Goal: Information Seeking & Learning: Check status

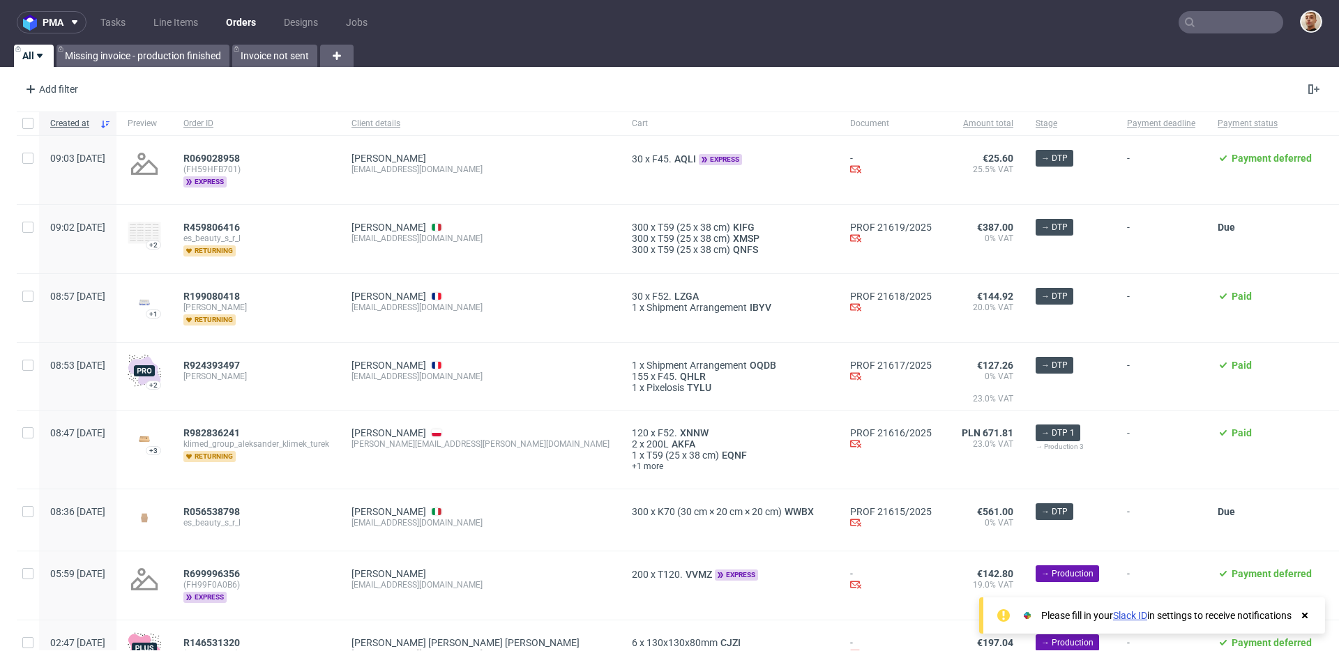
click at [1233, 32] on input "text" at bounding box center [1231, 22] width 105 height 22
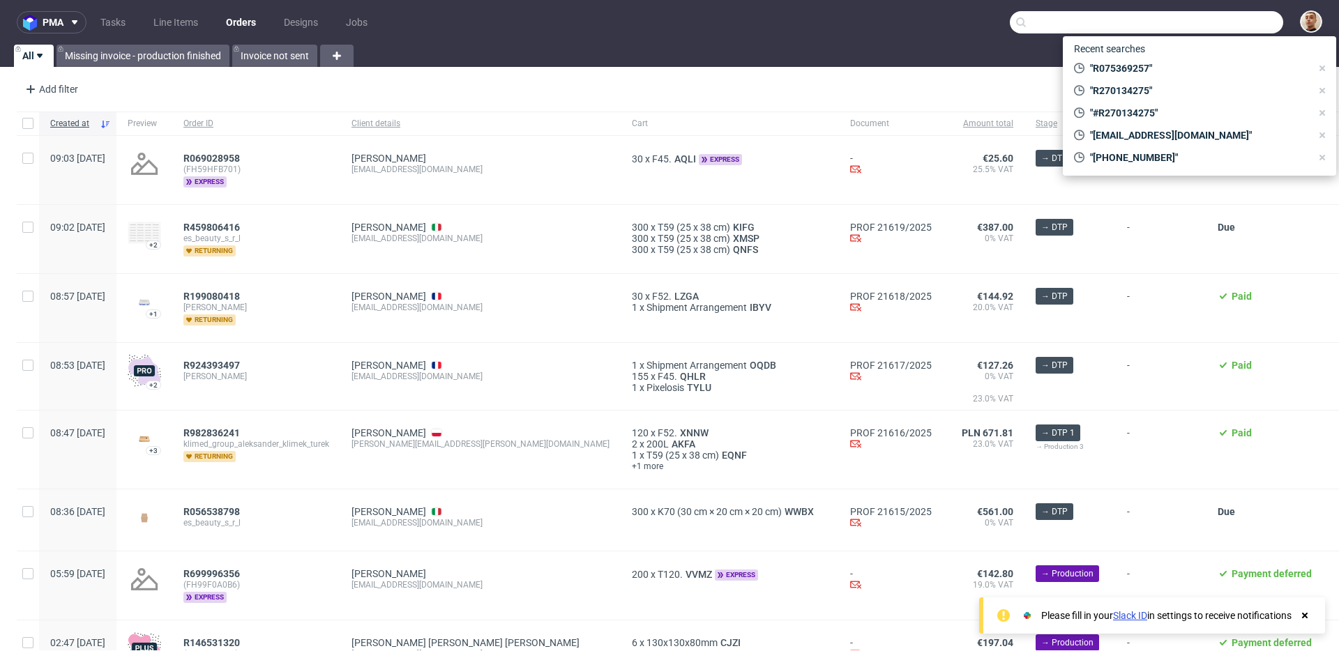
paste input "R597288982"
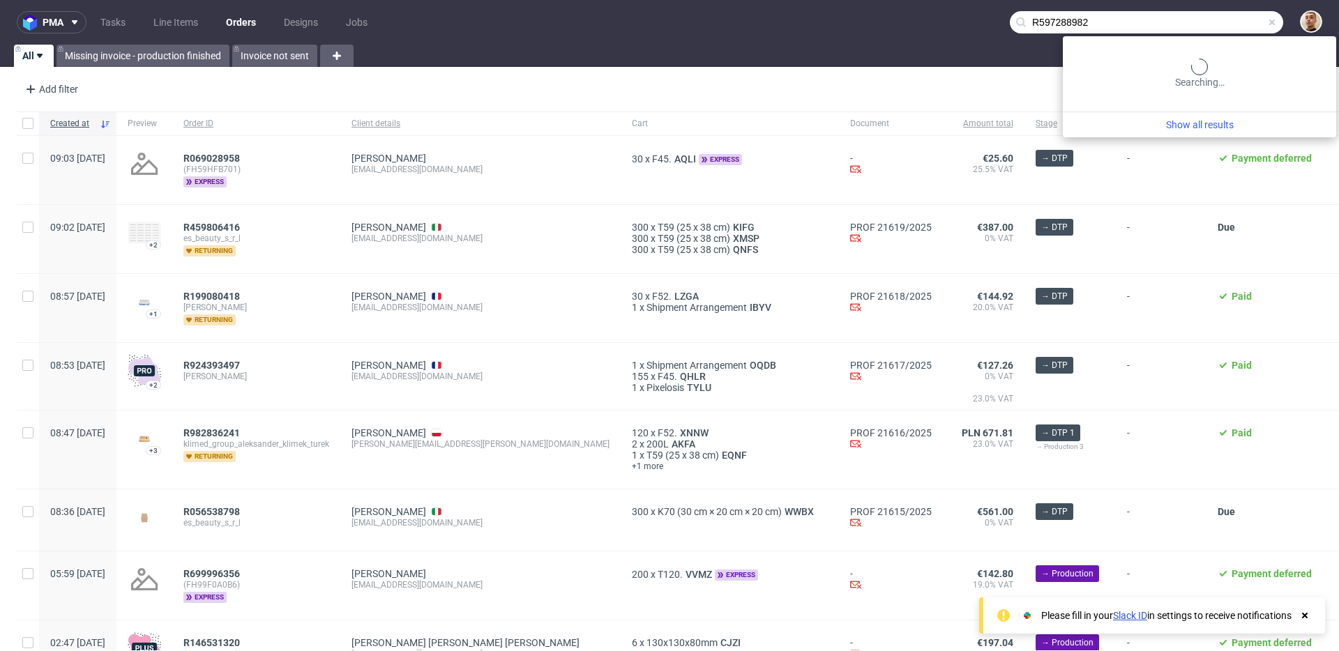
type input "R597288982"
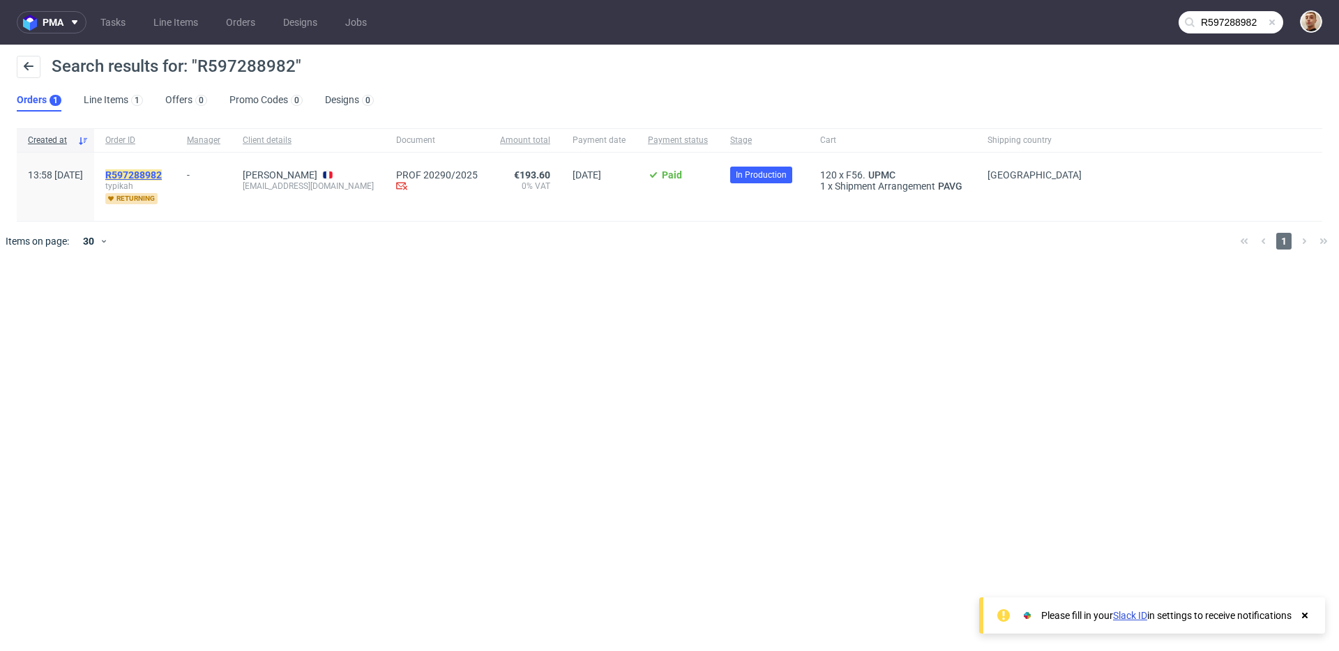
click at [162, 180] on mark "R597288982" at bounding box center [133, 174] width 56 height 11
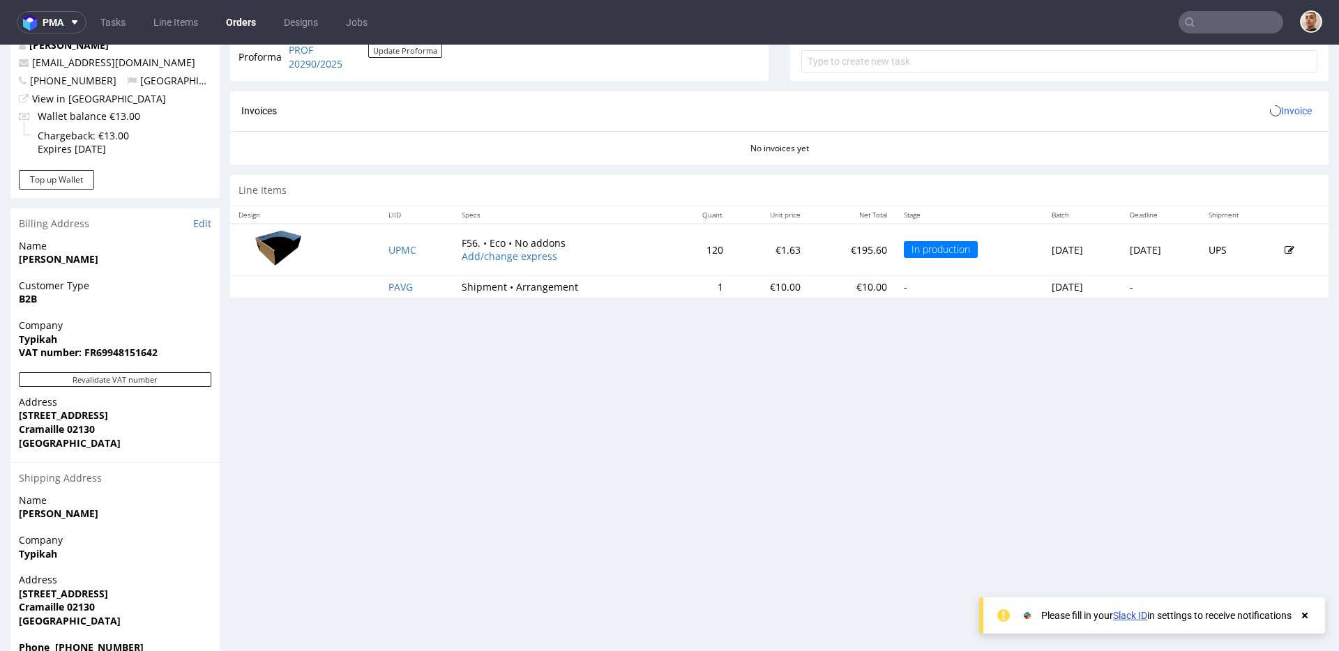
scroll to position [603, 0]
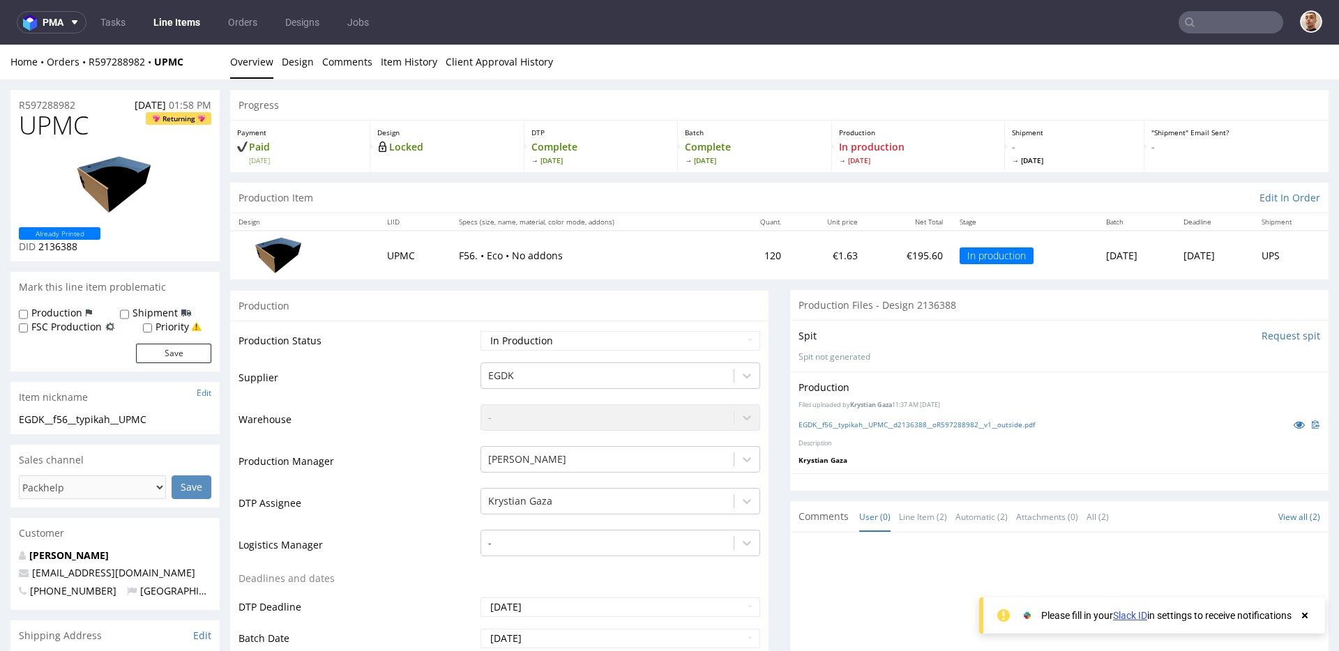
click at [1201, 27] on input "text" at bounding box center [1231, 22] width 105 height 22
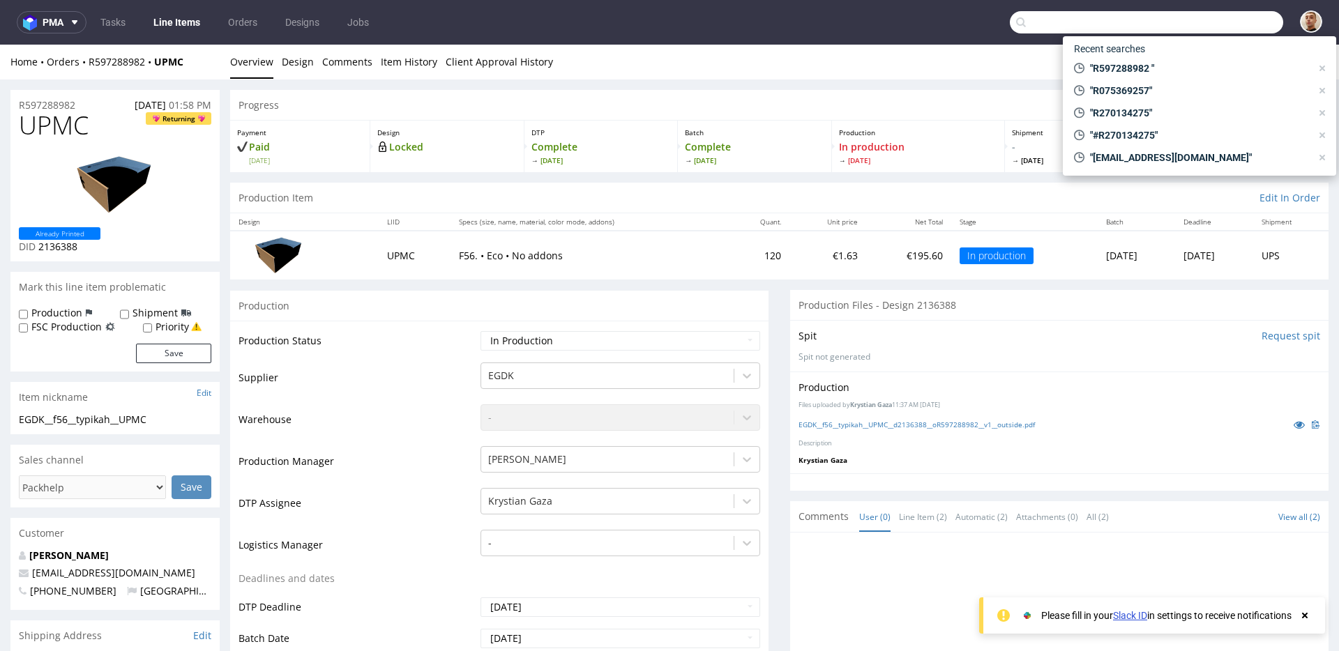
paste input "1Z5A15806891396315"
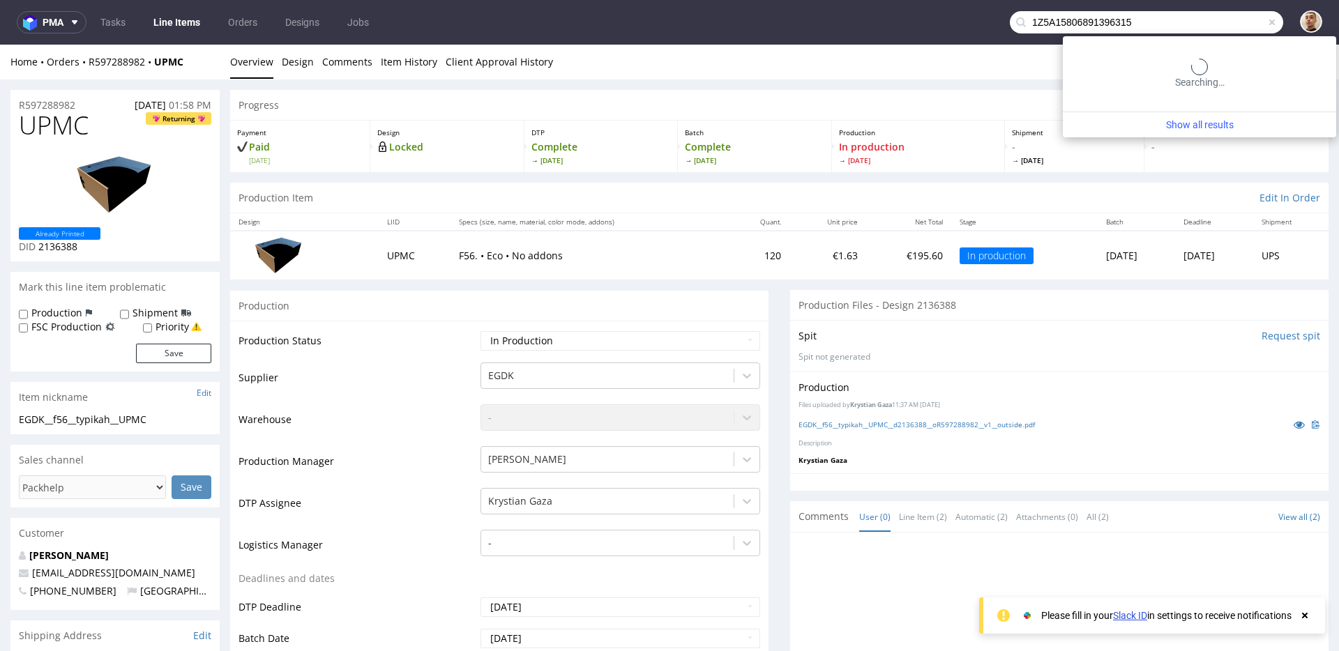
type input "1Z5A15806891396315"
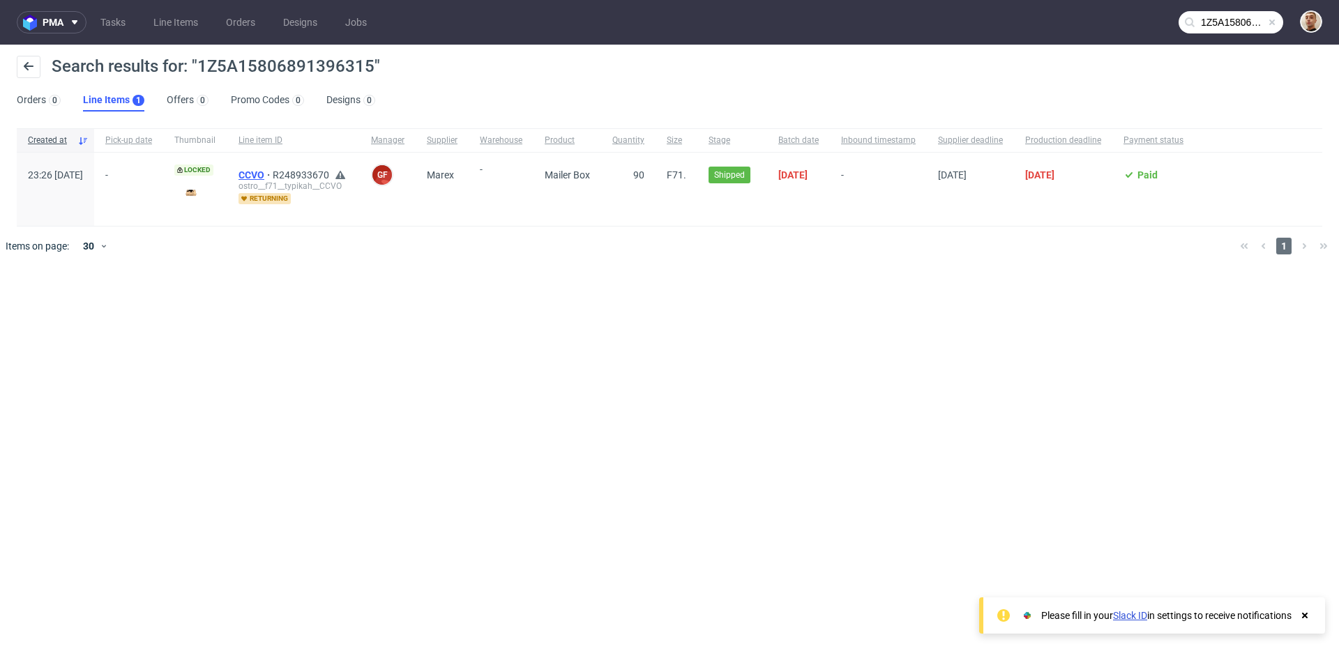
click at [273, 170] on span "CCVO" at bounding box center [256, 174] width 34 height 11
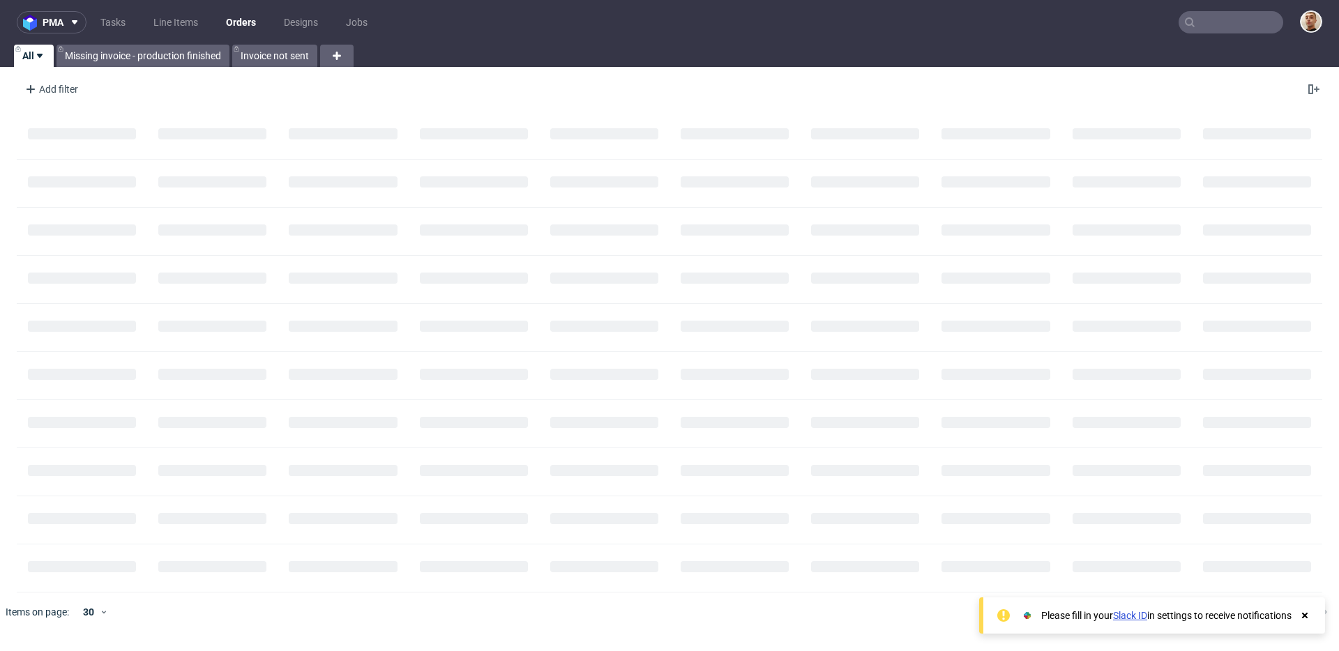
click at [1225, 10] on nav "pma Tasks Line Items Orders Designs Jobs" at bounding box center [669, 22] width 1339 height 45
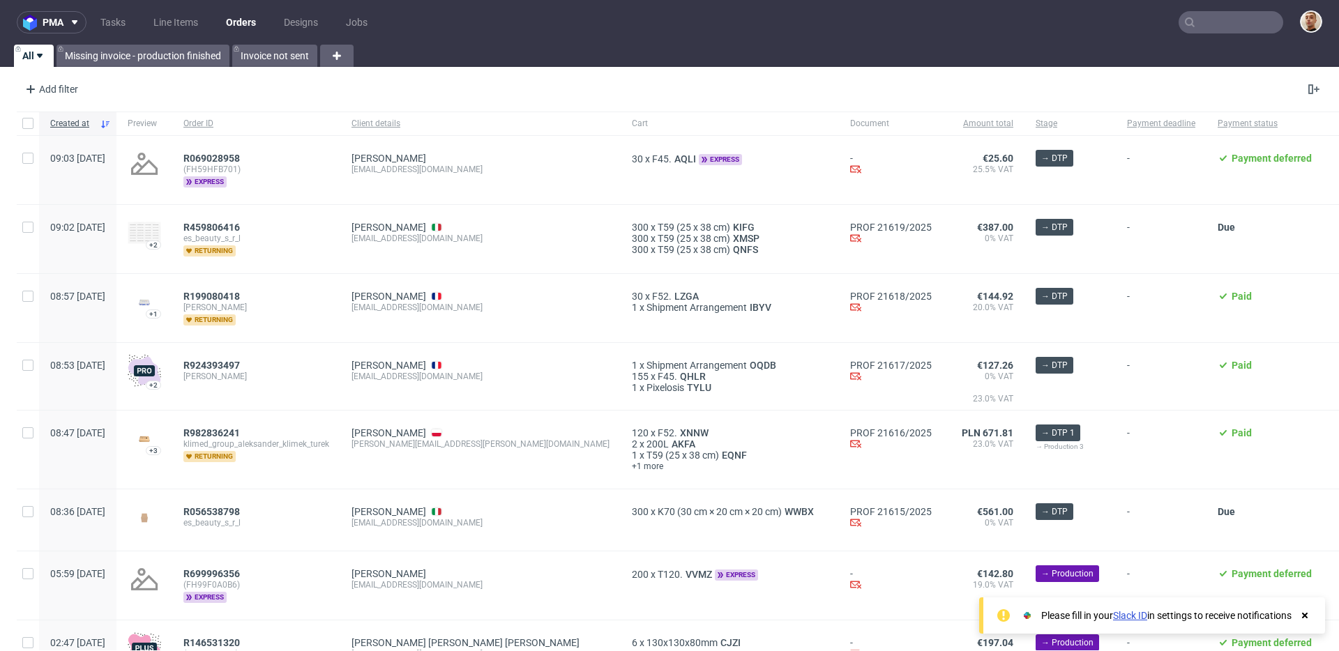
click at [1225, 19] on input "text" at bounding box center [1231, 22] width 105 height 22
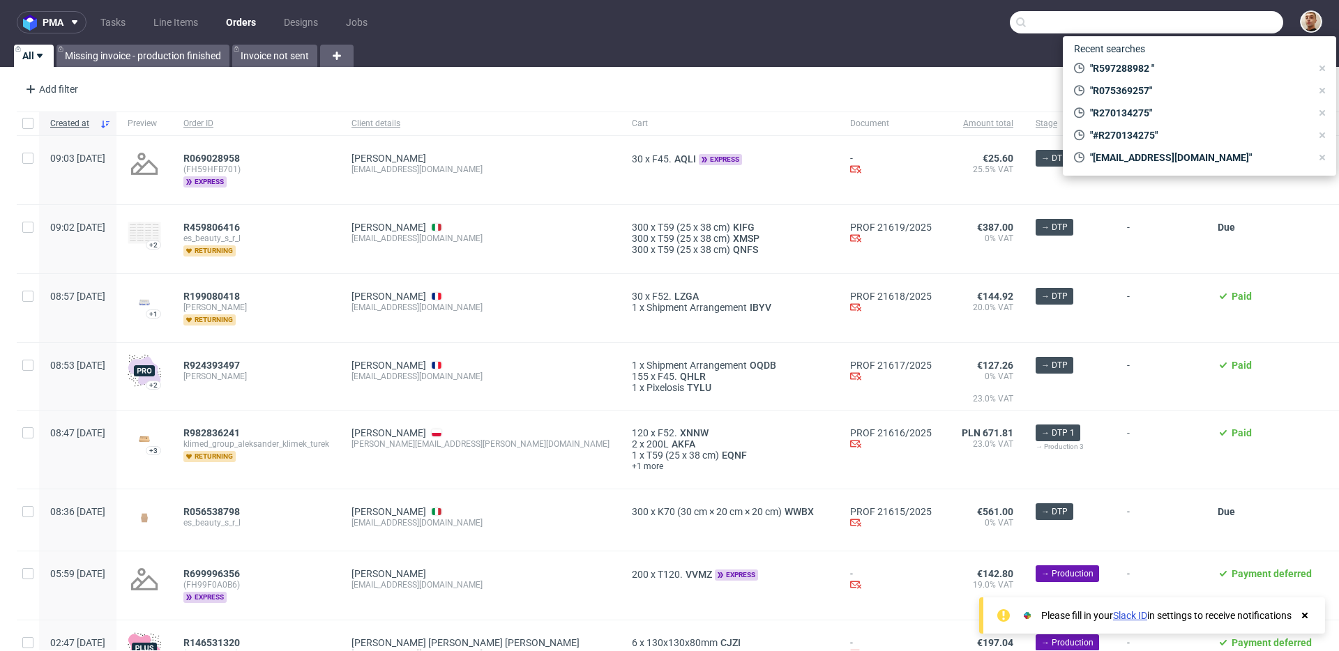
paste input "R248933670"
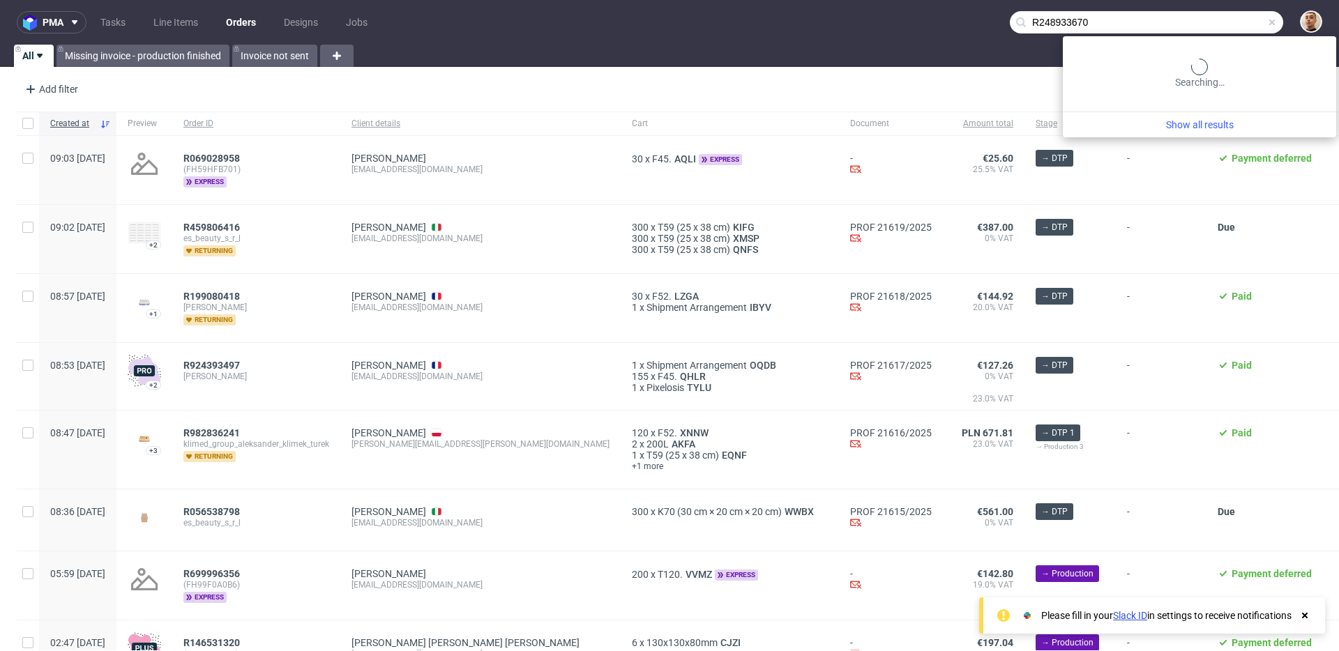
type input "R248933670"
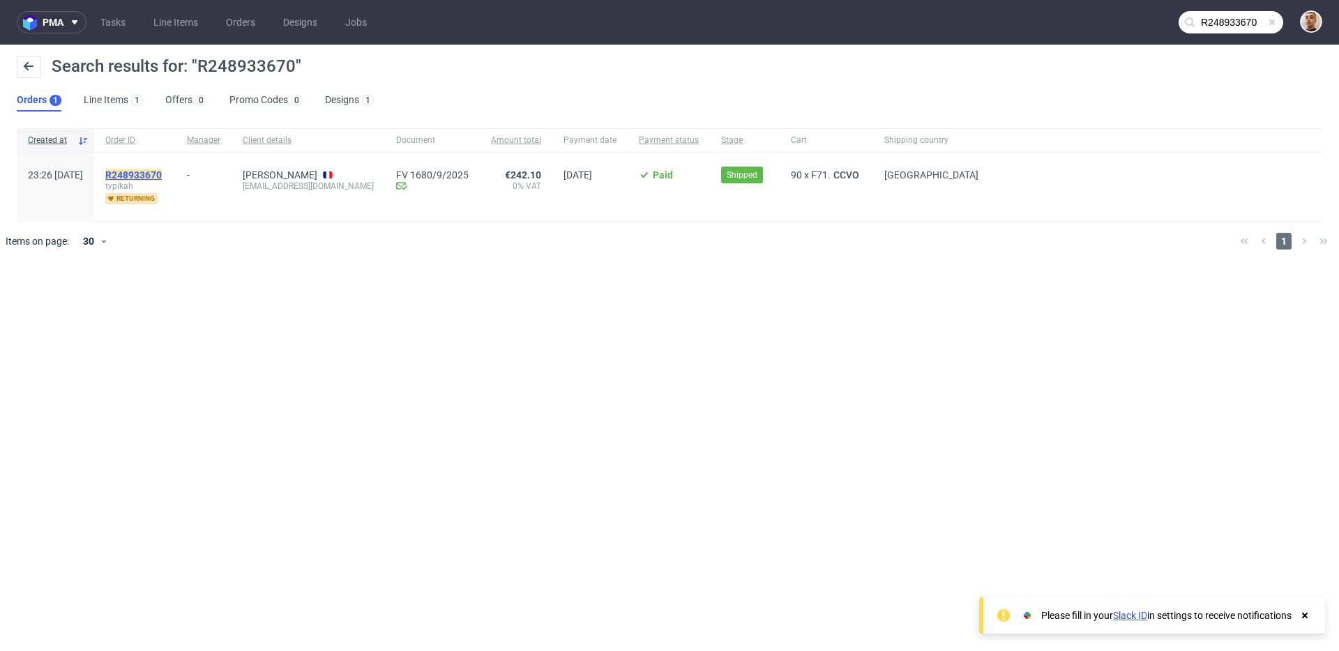
click at [161, 176] on mark "R248933670" at bounding box center [133, 174] width 56 height 11
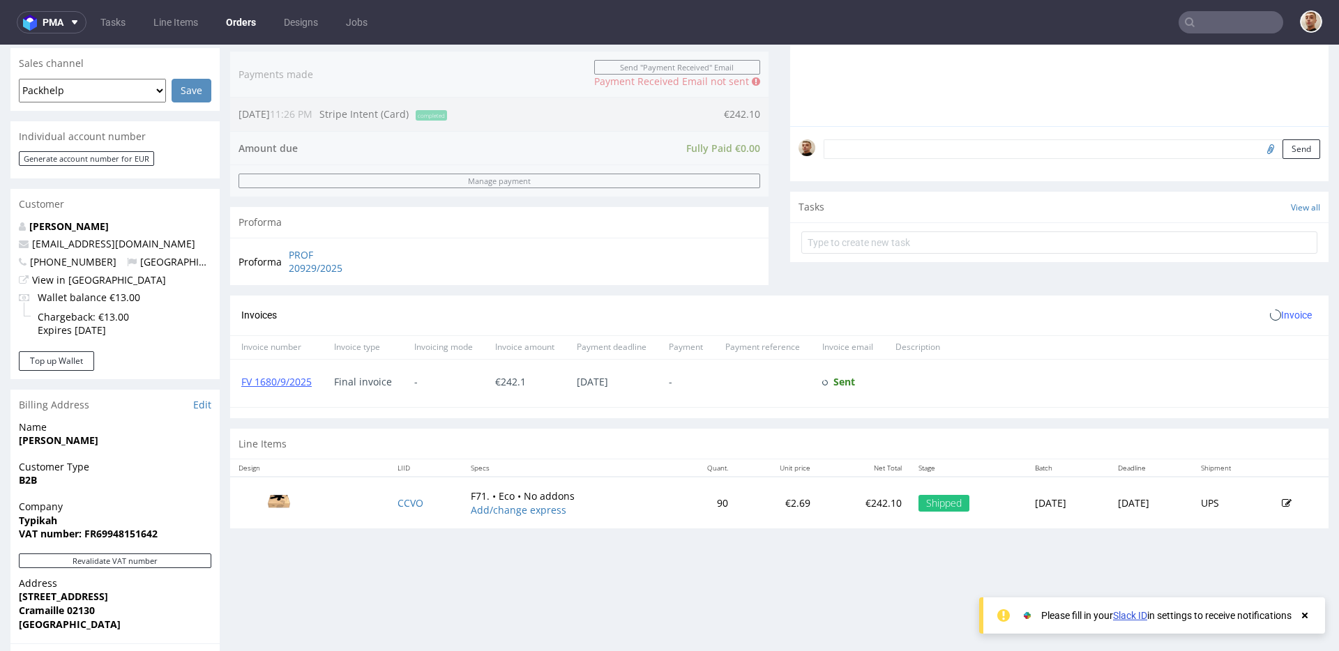
scroll to position [603, 0]
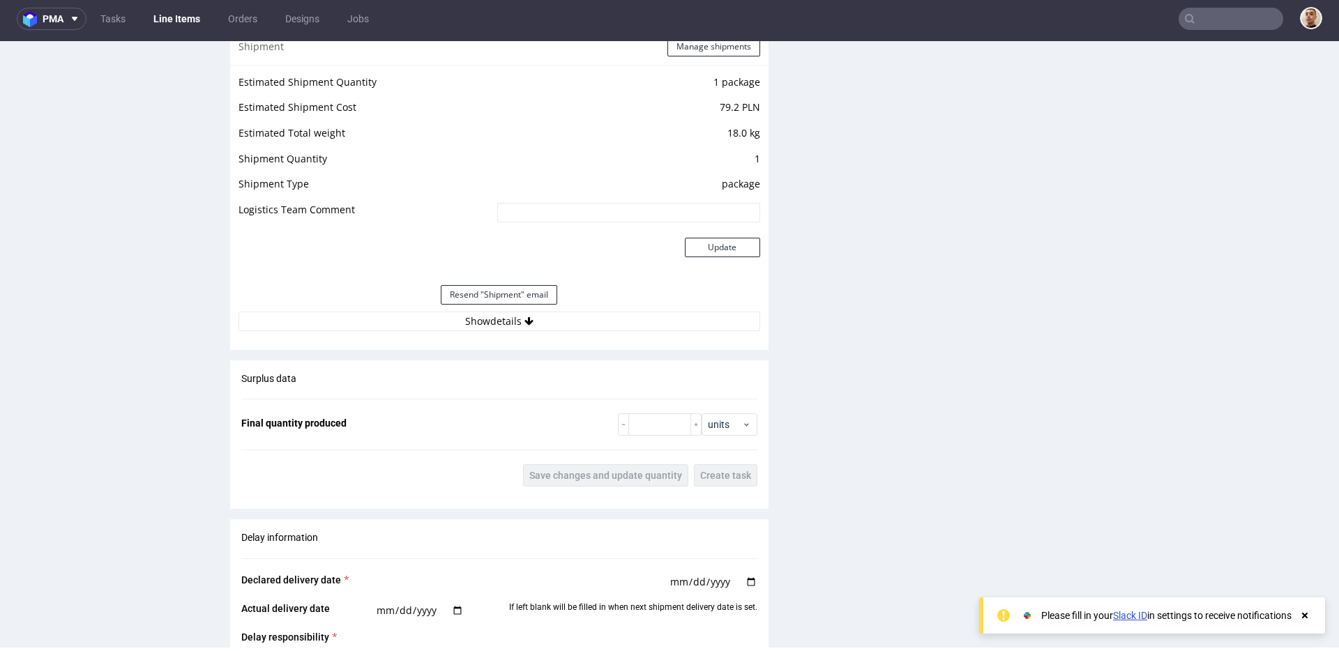
scroll to position [1287, 0]
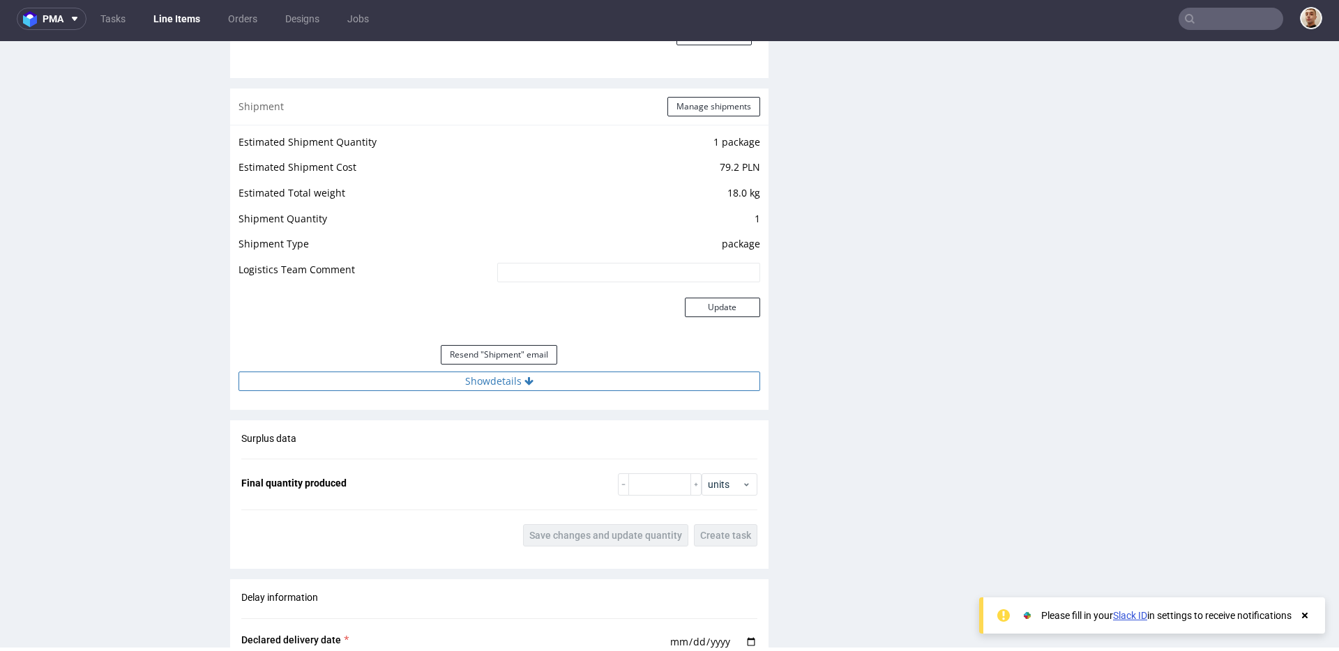
click at [571, 385] on button "Show details" at bounding box center [500, 382] width 522 height 20
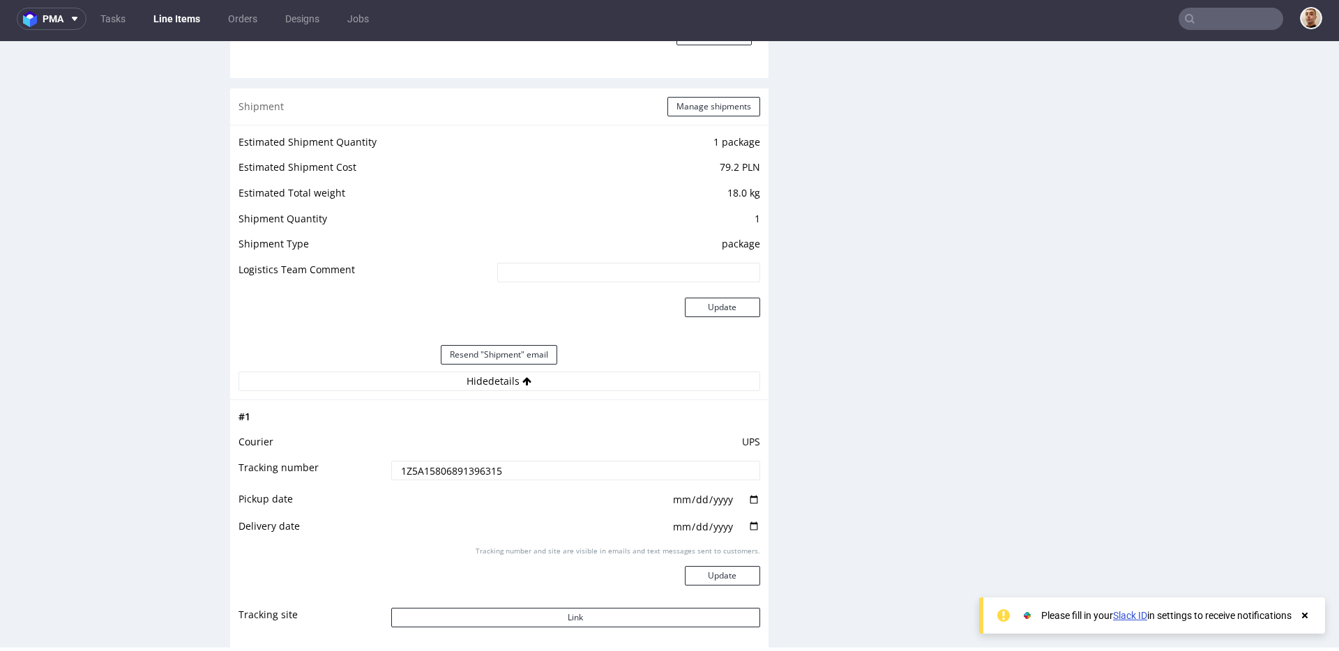
scroll to position [1407, 0]
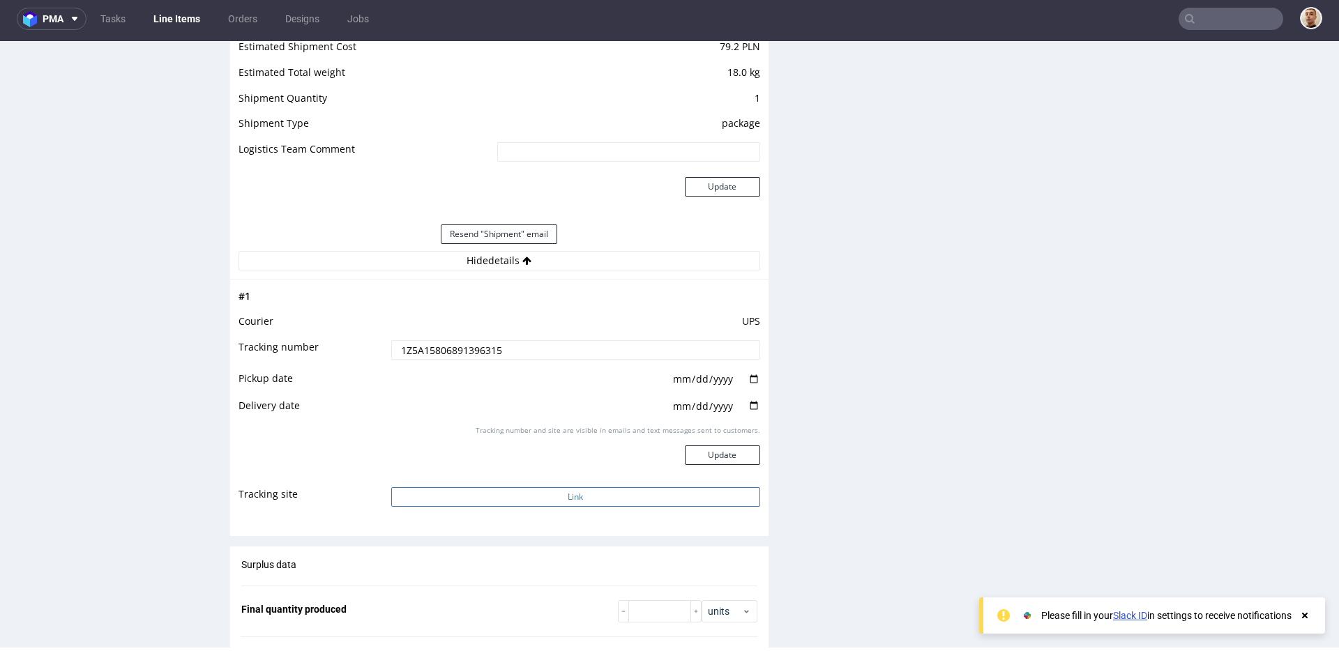
click at [576, 498] on button "Link" at bounding box center [575, 498] width 369 height 20
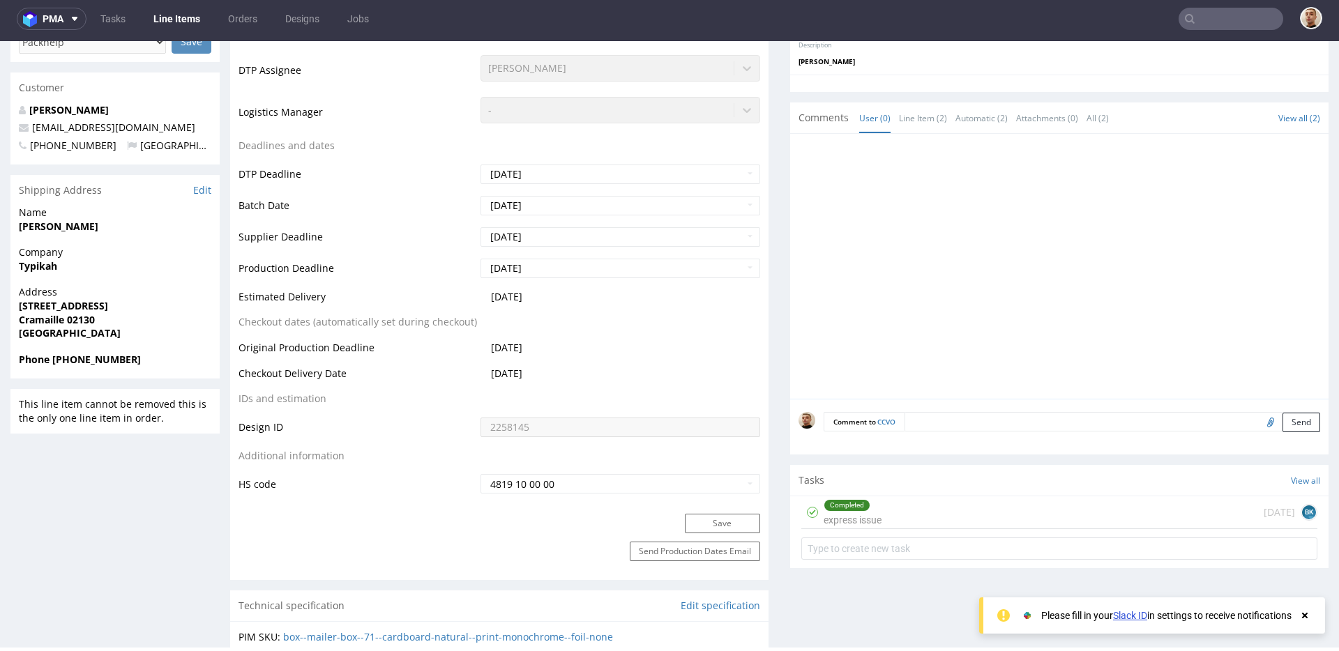
scroll to position [0, 0]
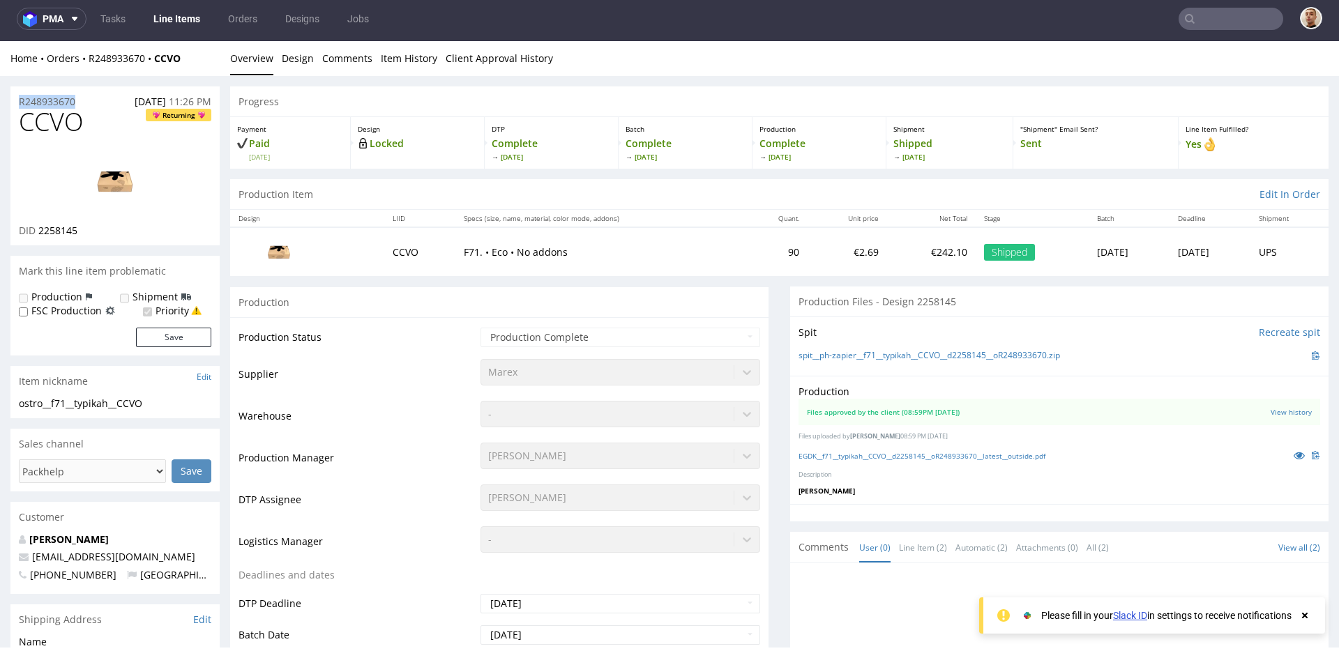
drag, startPoint x: 82, startPoint y: 99, endPoint x: 0, endPoint y: 100, distance: 82.3
copy p "R248933670"
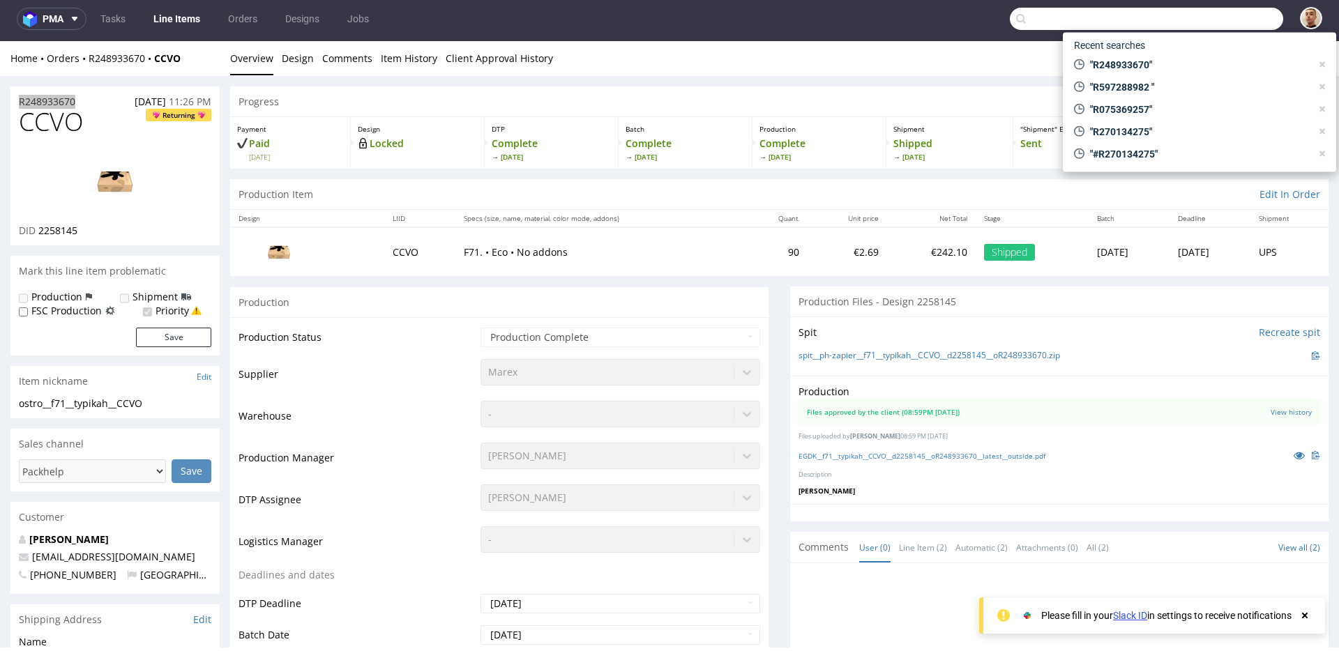
click at [1253, 23] on input "text" at bounding box center [1146, 19] width 273 height 22
paste input "Z5A1580689139"
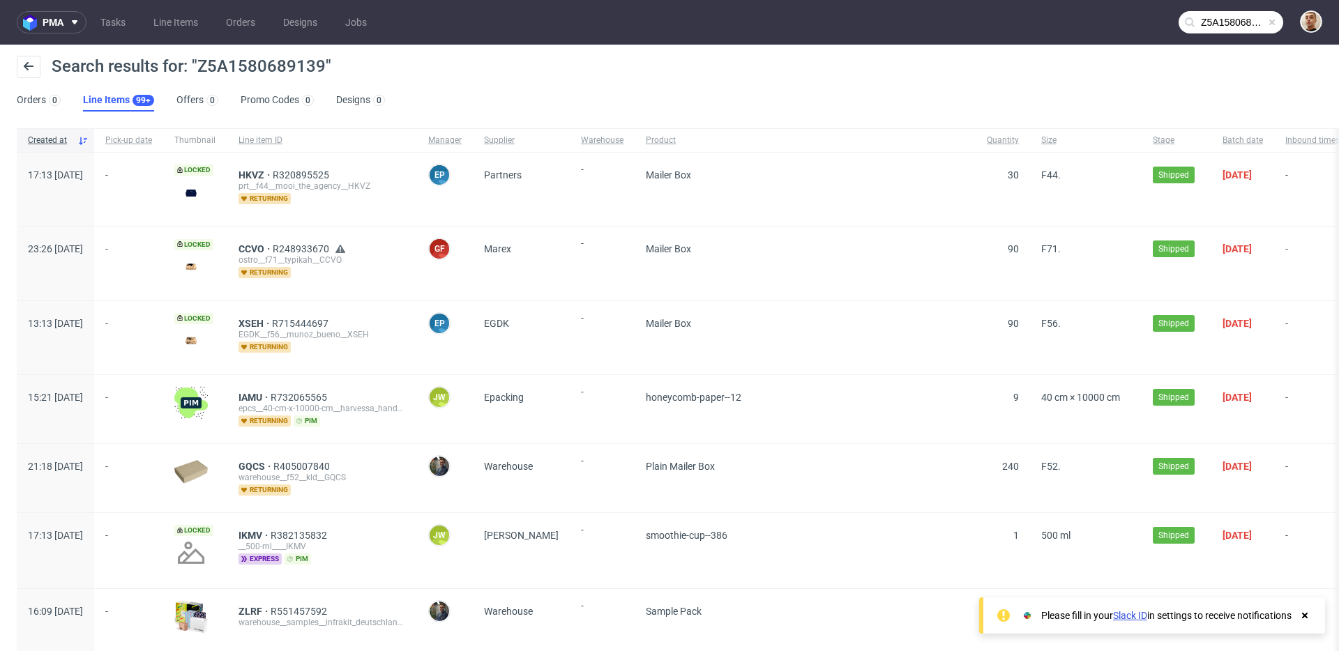
click at [1224, 40] on nav "pma Tasks Line Items Orders Designs Jobs Z5A1580689139" at bounding box center [669, 22] width 1339 height 45
click at [1226, 27] on input "Z5A1580689139" at bounding box center [1231, 22] width 105 height 22
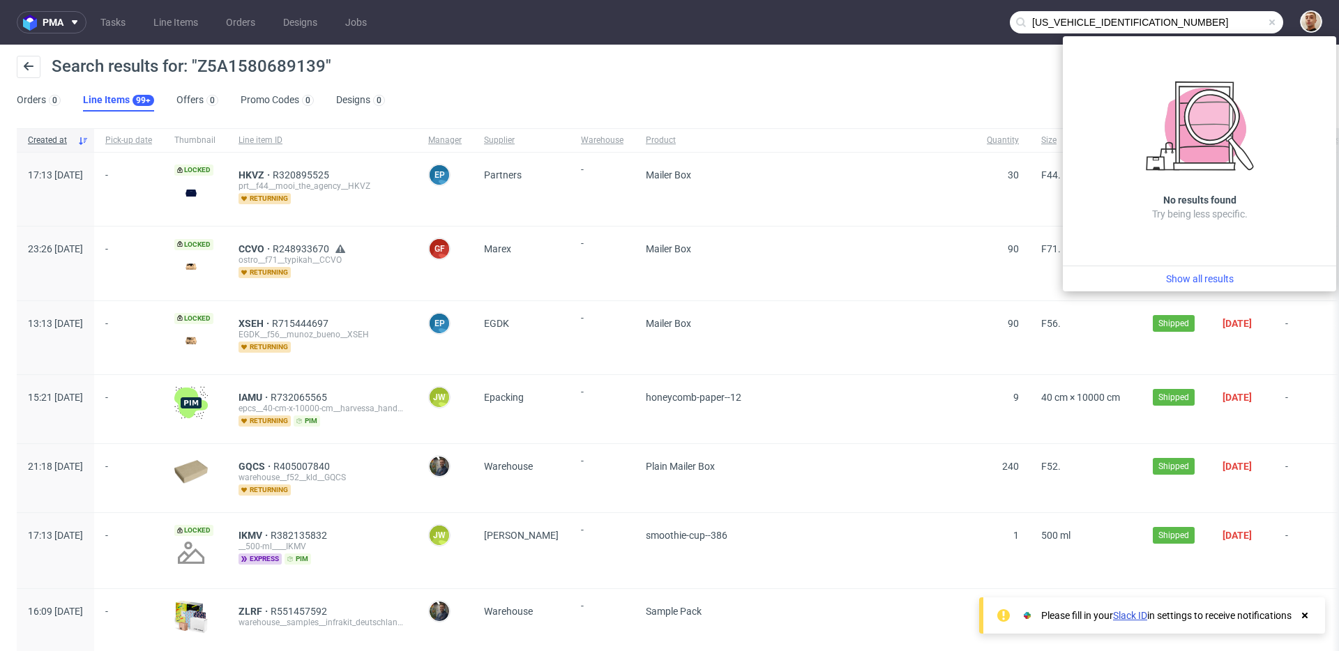
type input "Z5A15806891398815"
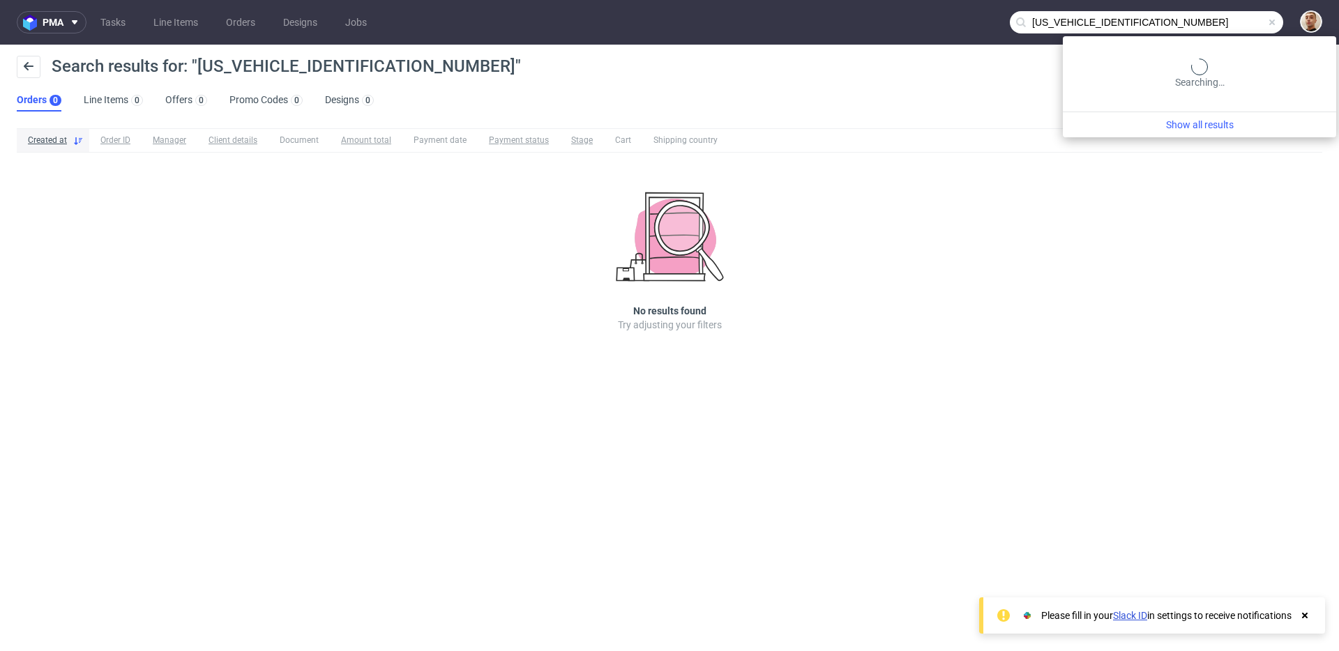
click at [1259, 28] on input "Z5A15806891398815" at bounding box center [1146, 22] width 273 height 22
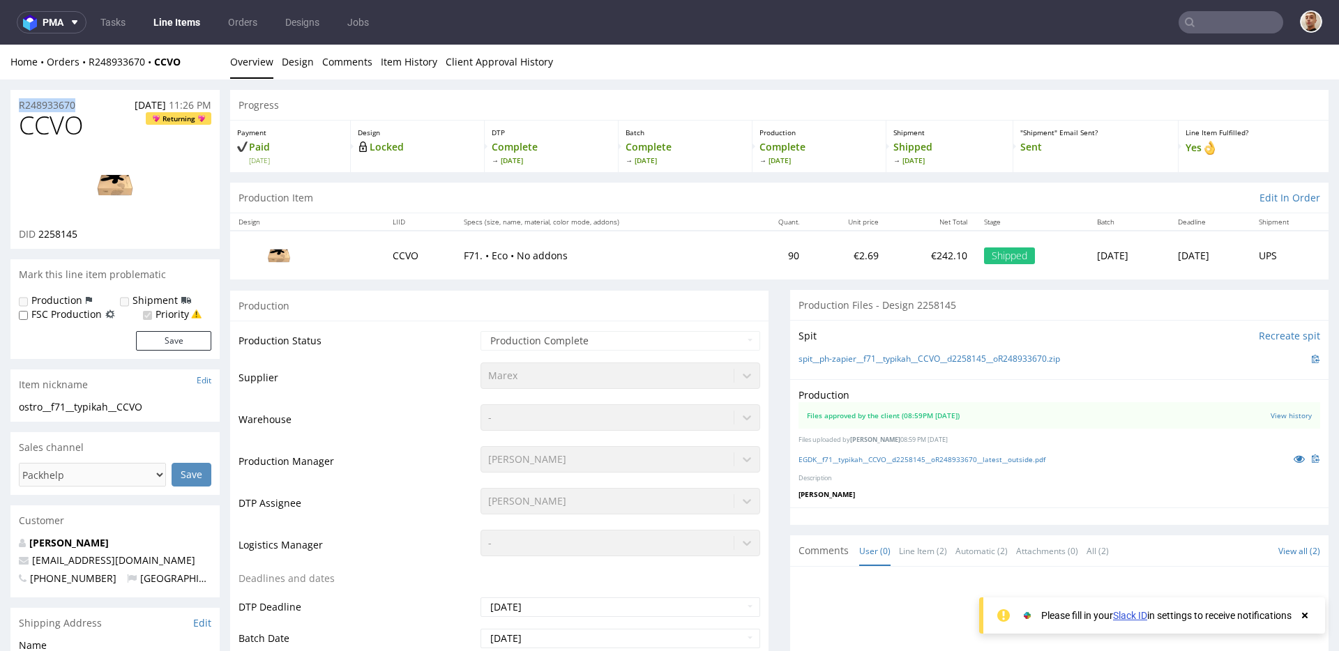
drag, startPoint x: 88, startPoint y: 105, endPoint x: 11, endPoint y: 106, distance: 76.7
click at [11, 106] on div "R248933670 07.09.2025 11:26 PM" at bounding box center [114, 101] width 209 height 22
copy p "R248933670"
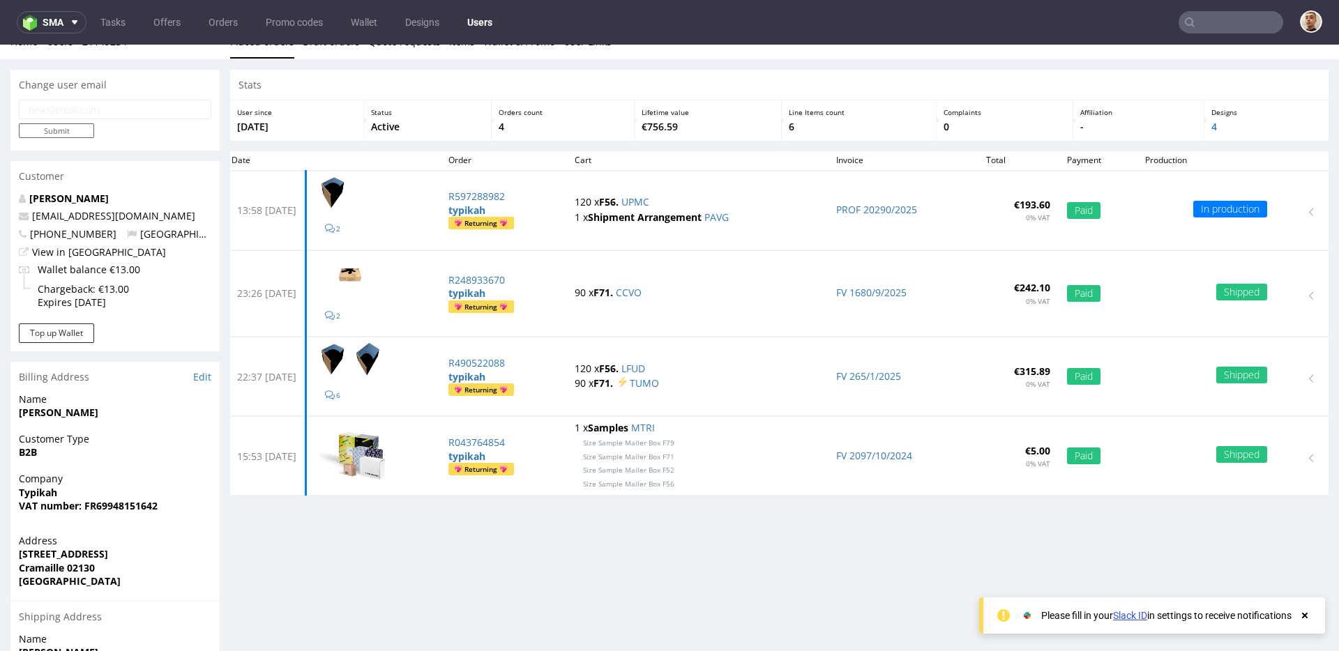
scroll to position [22, 0]
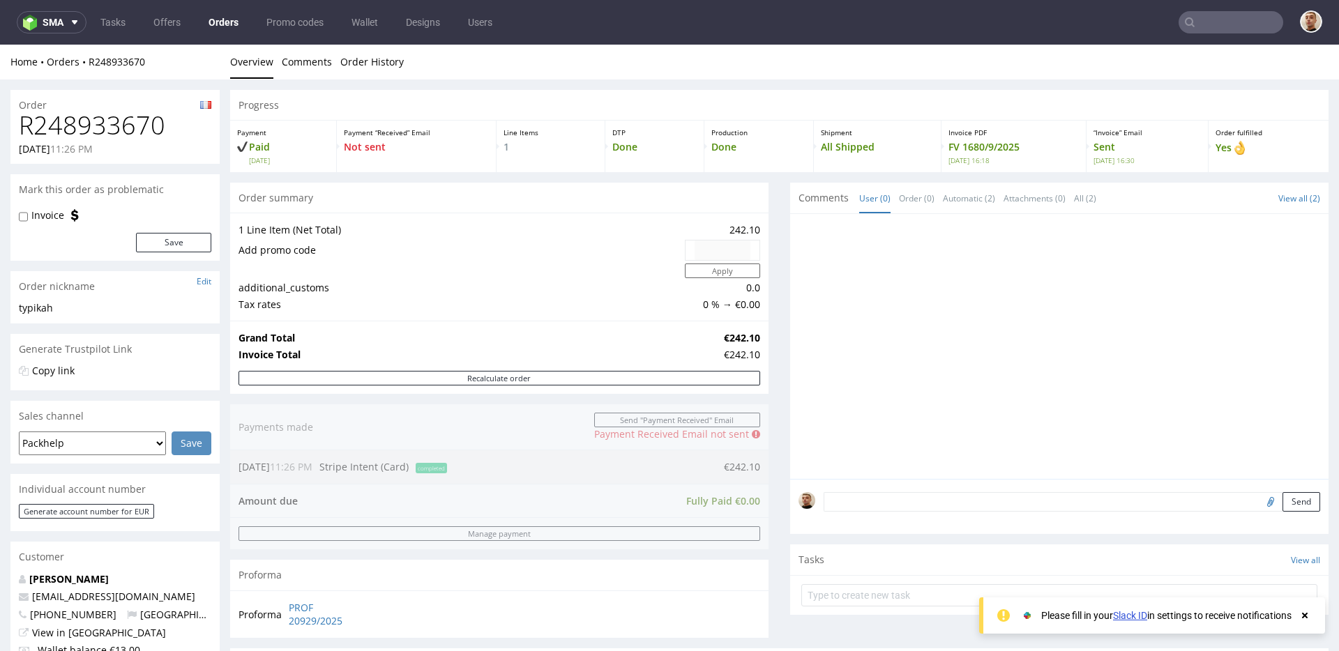
click at [142, 128] on h1 "R248933670" at bounding box center [115, 126] width 192 height 28
copy h1 "R248933670"
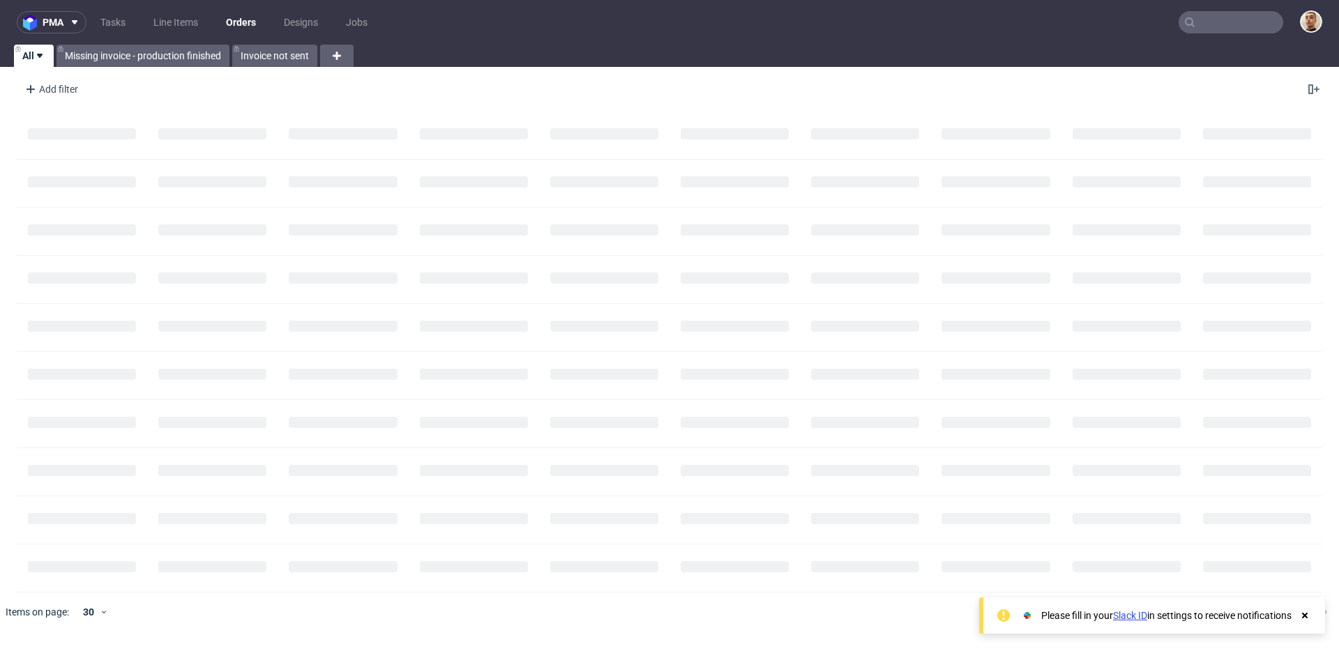
click at [1200, 30] on input "text" at bounding box center [1231, 22] width 105 height 22
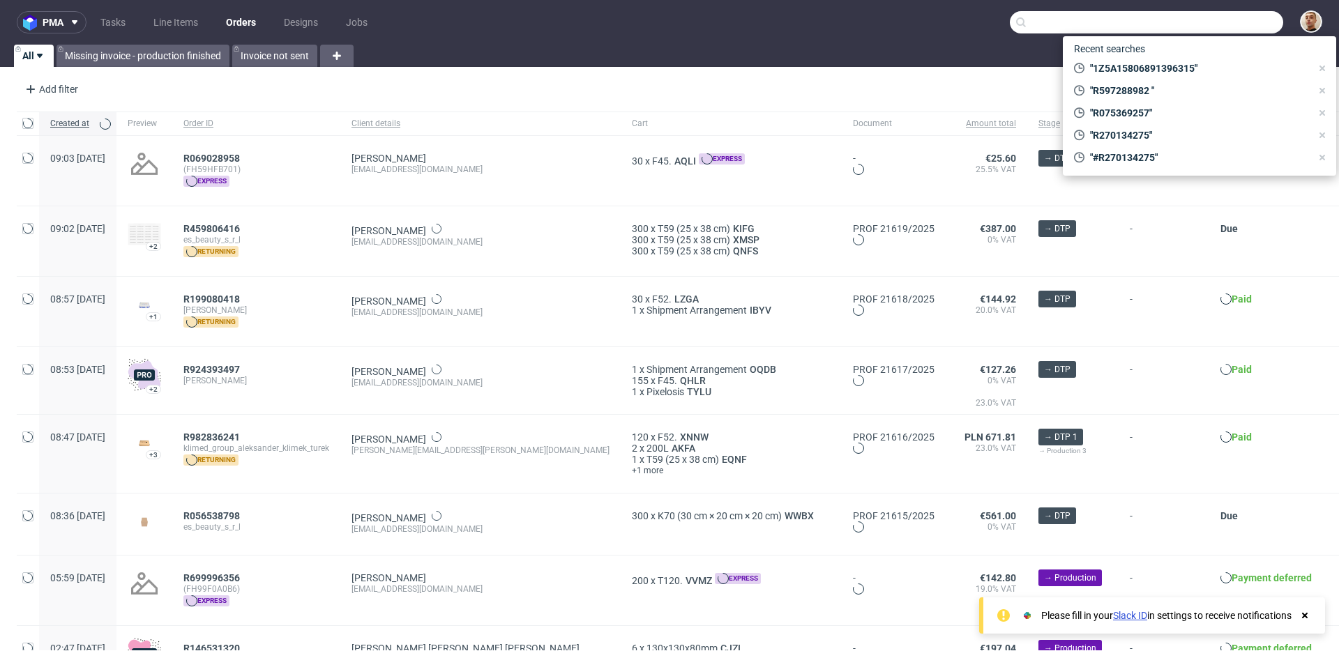
paste input "[EMAIL_ADDRESS][DOMAIN_NAME]"
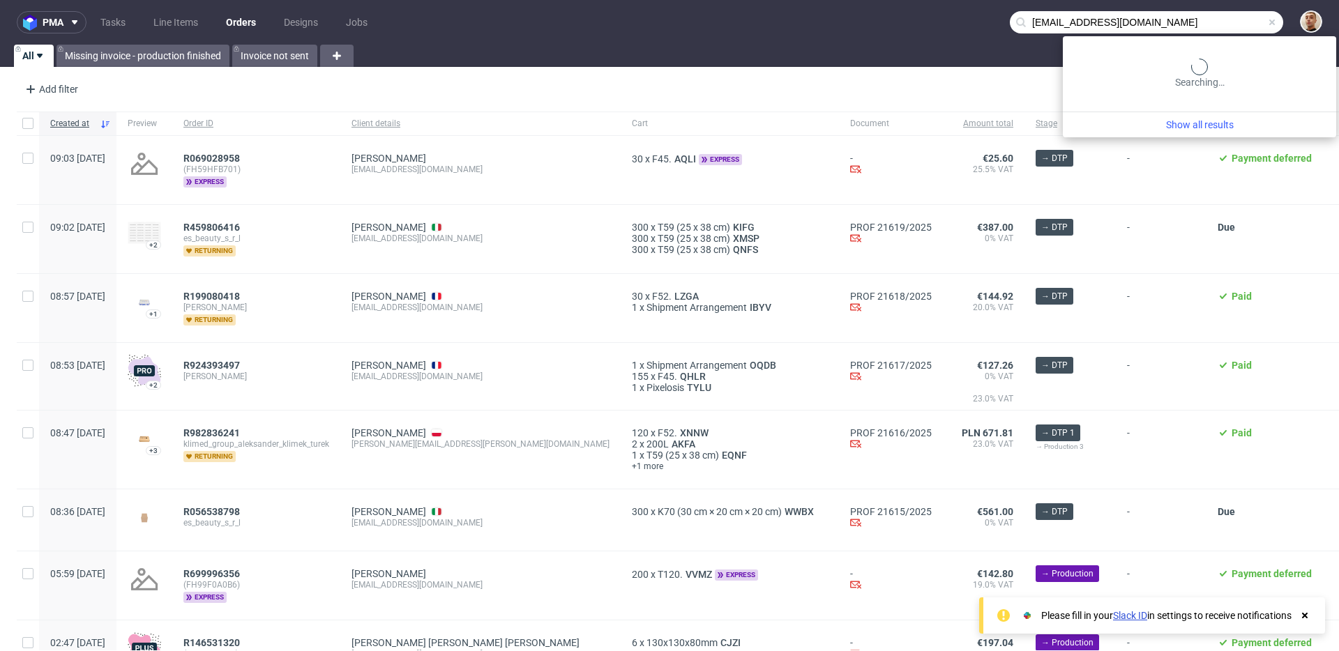
type input "[EMAIL_ADDRESS][DOMAIN_NAME]"
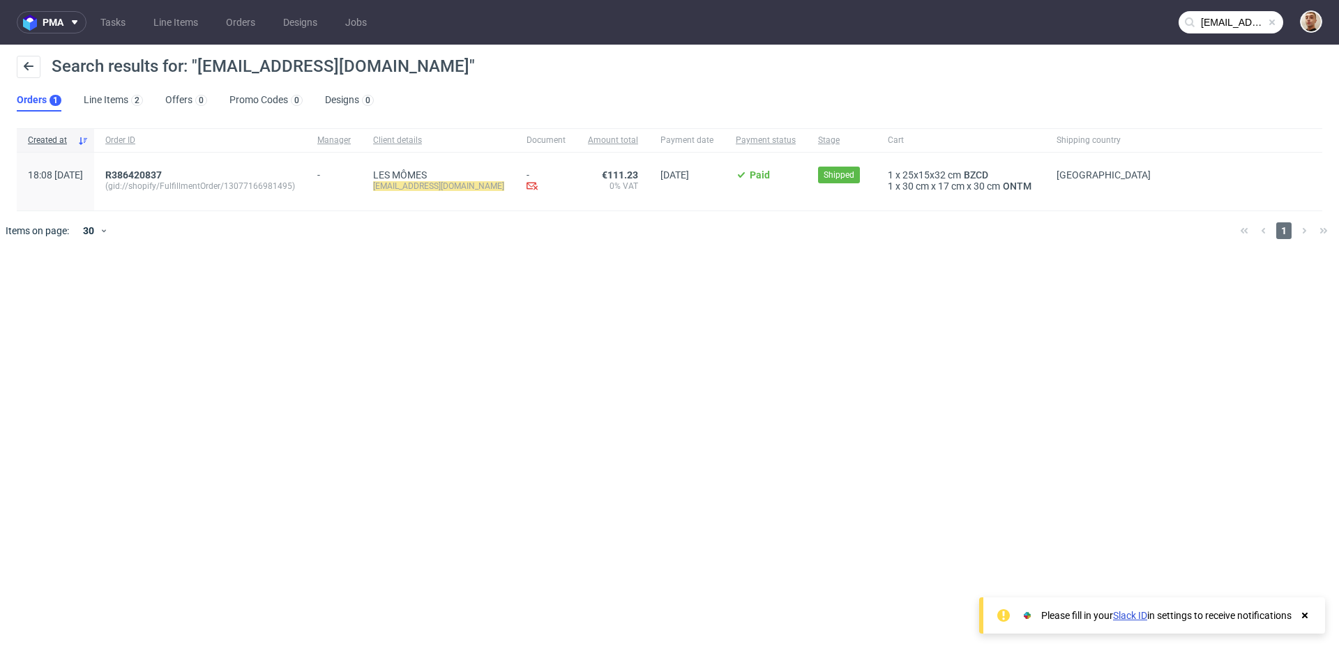
click at [160, 168] on div "R386420837 (gid://shopify/FulfillmentOrder/13077166981495)" at bounding box center [200, 182] width 212 height 58
click at [160, 171] on span "R386420837" at bounding box center [133, 174] width 56 height 11
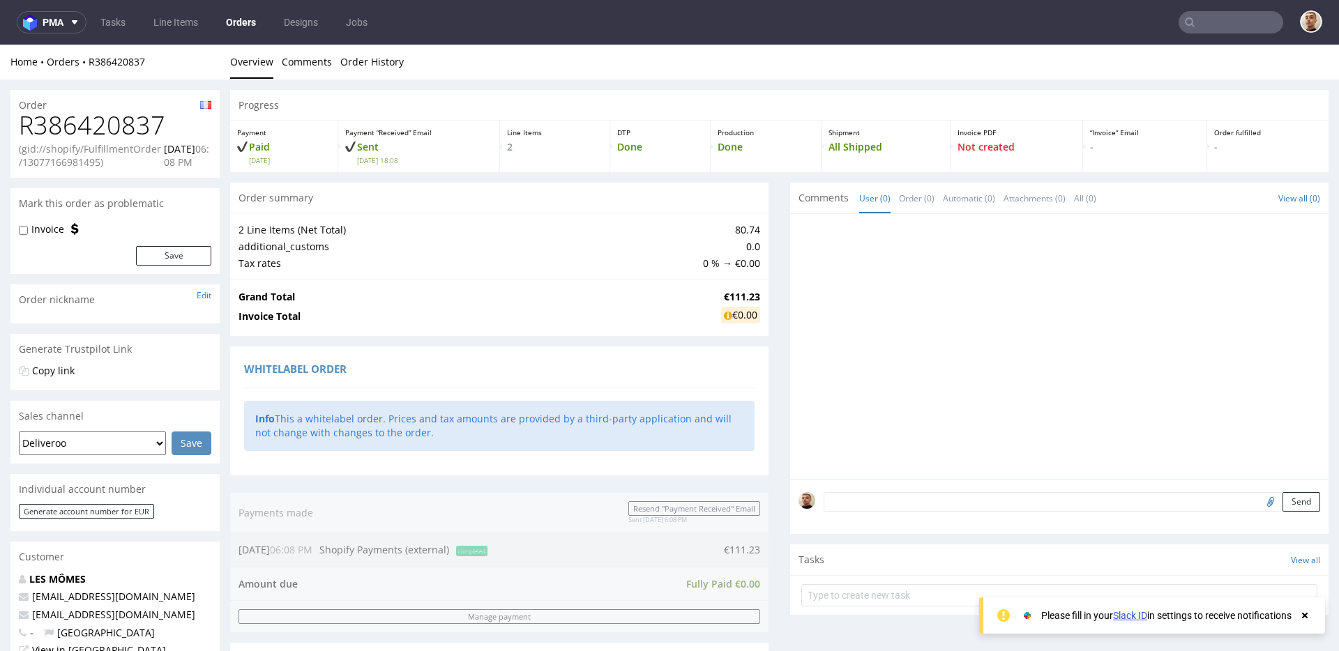
click at [93, 136] on h1 "R386420837" at bounding box center [115, 126] width 192 height 28
copy h1 "R386420837"
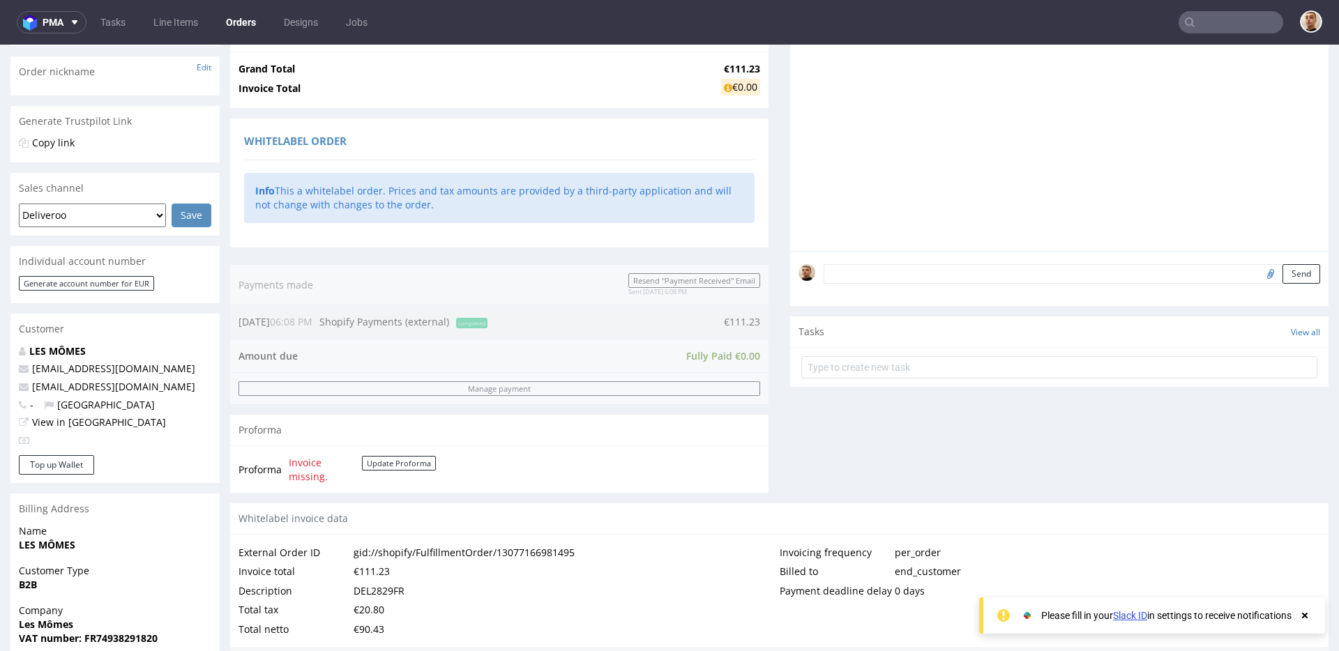
scroll to position [642, 0]
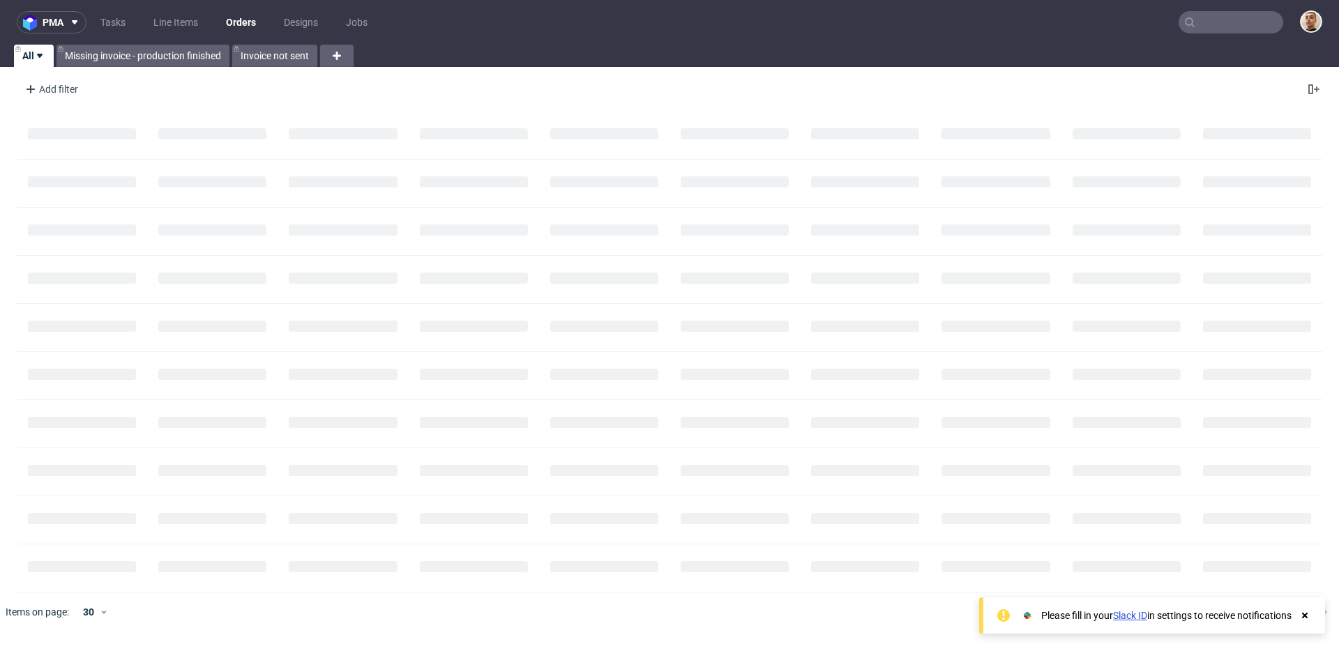
click at [1196, 23] on input "text" at bounding box center [1231, 22] width 105 height 22
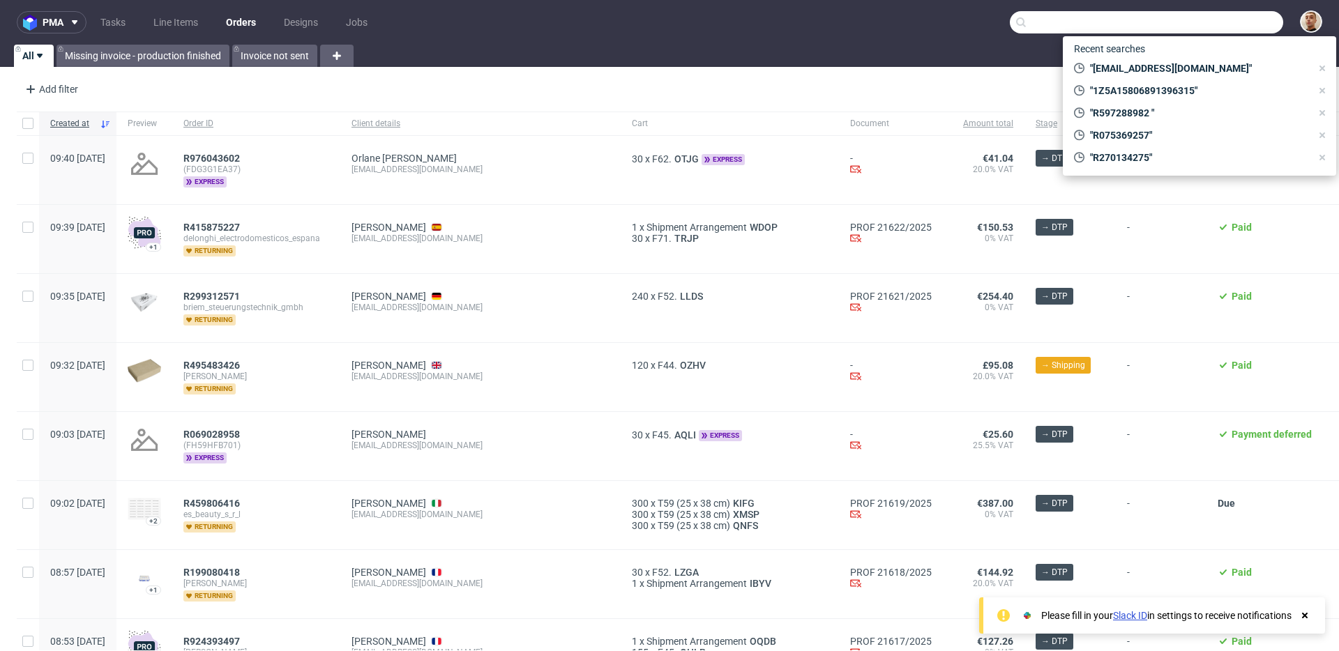
paste input "R101067398"
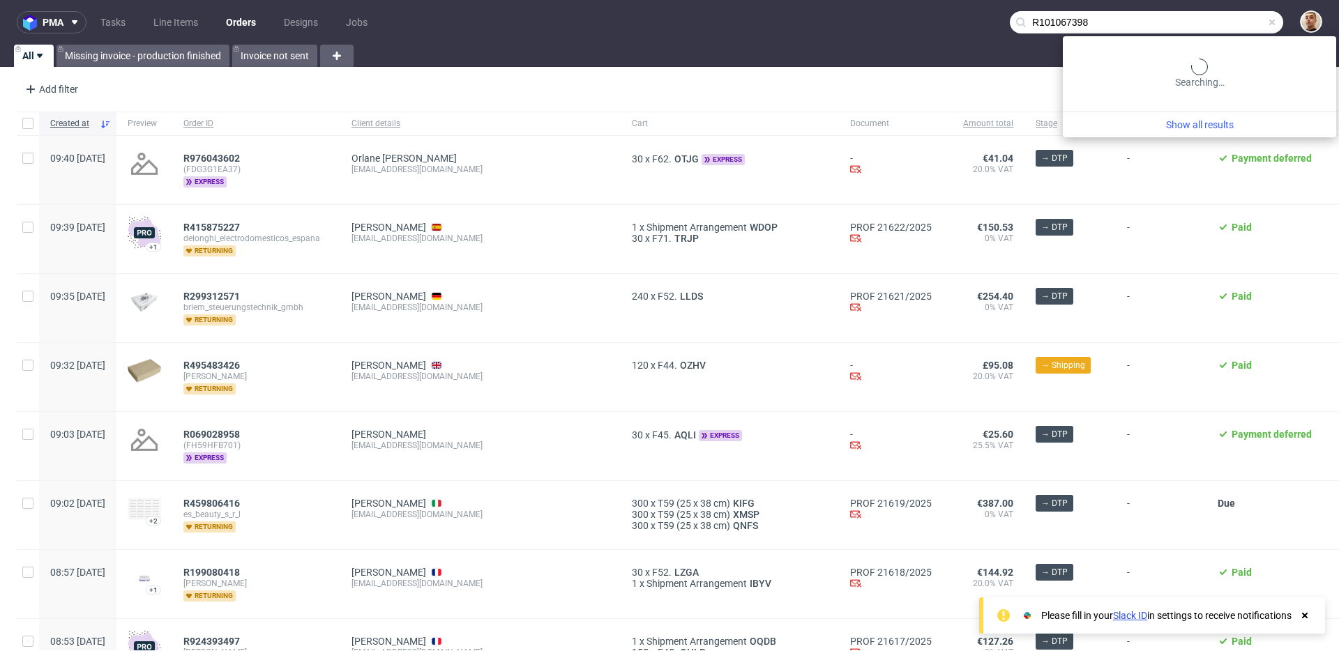
type input "R101067398"
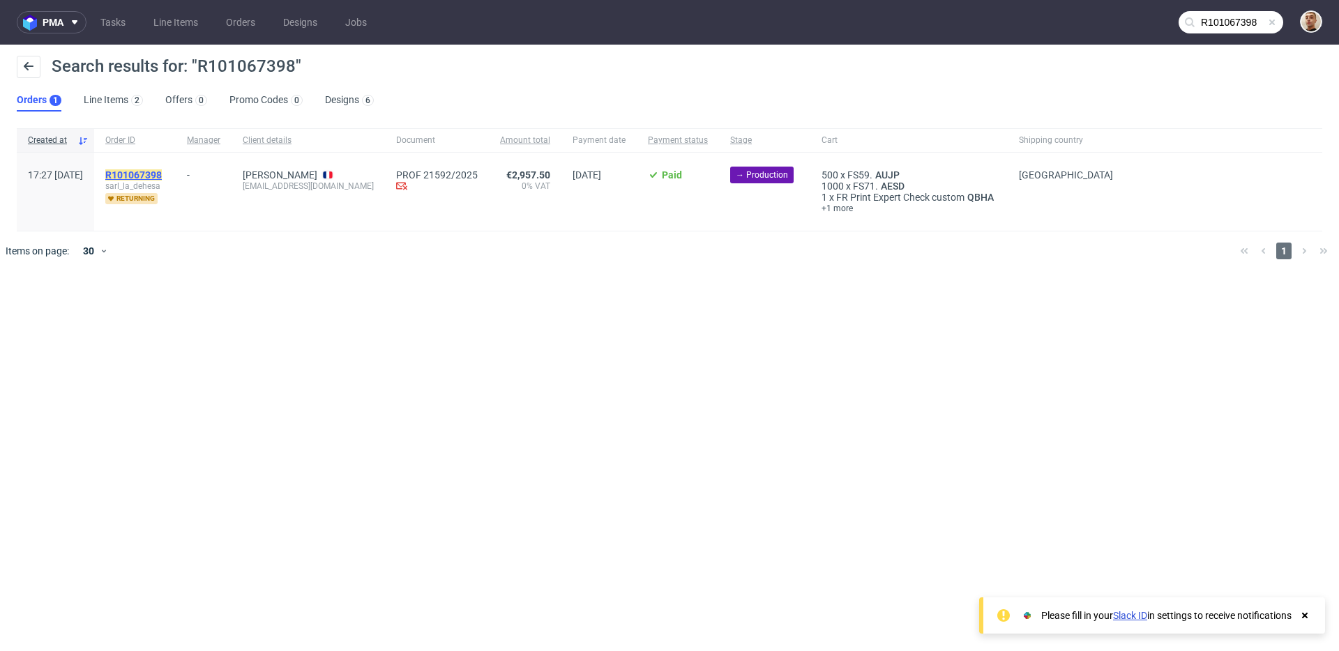
click at [162, 177] on mark "R101067398" at bounding box center [133, 174] width 56 height 11
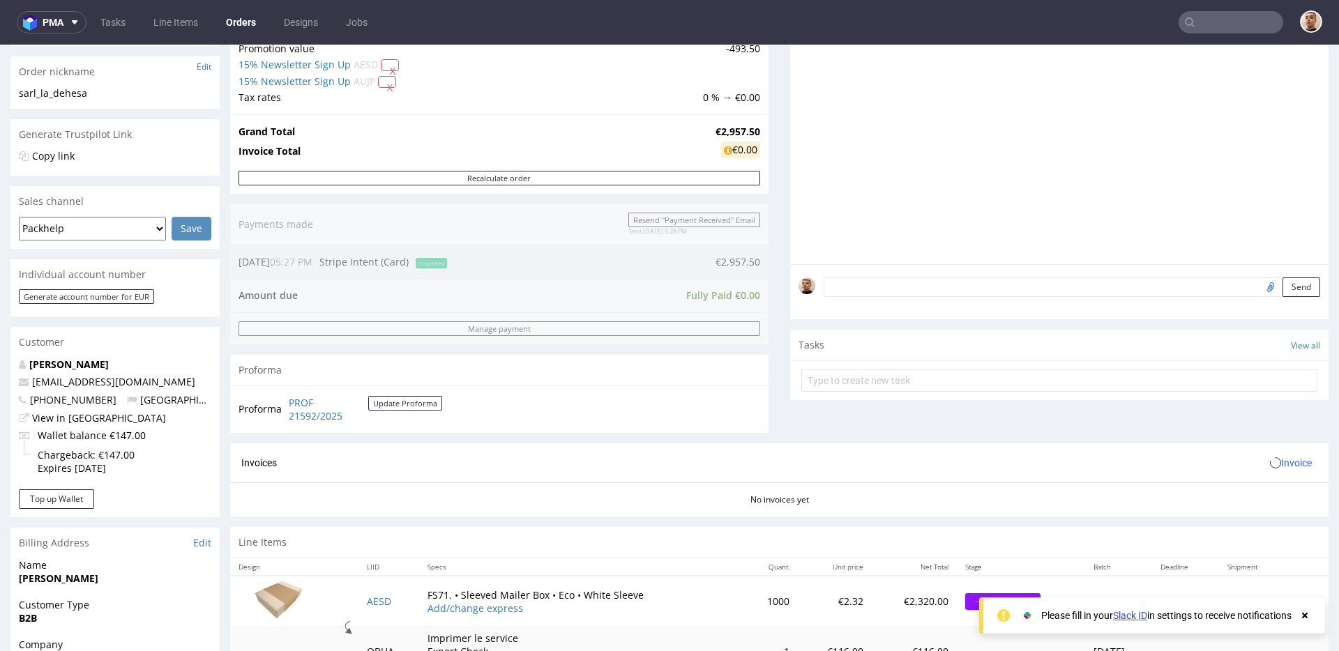
scroll to position [631, 0]
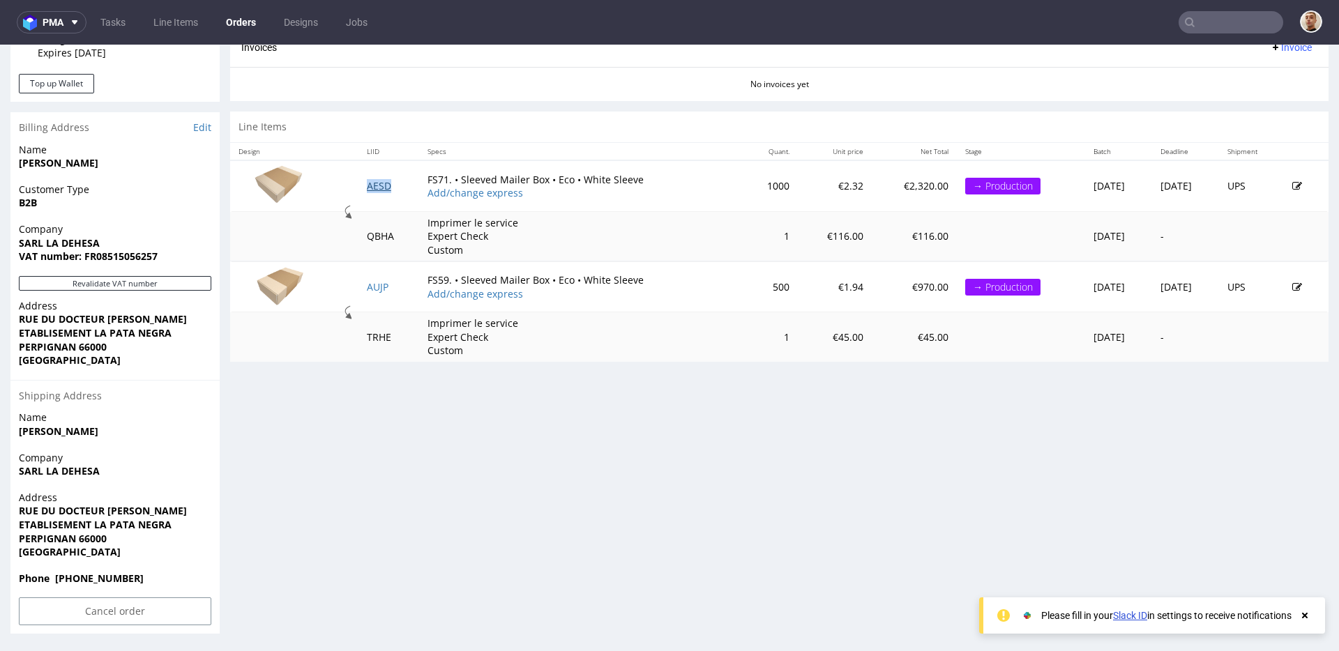
click at [383, 188] on link "AESD" at bounding box center [379, 185] width 24 height 13
click at [380, 285] on link "AUJP" at bounding box center [378, 286] width 22 height 13
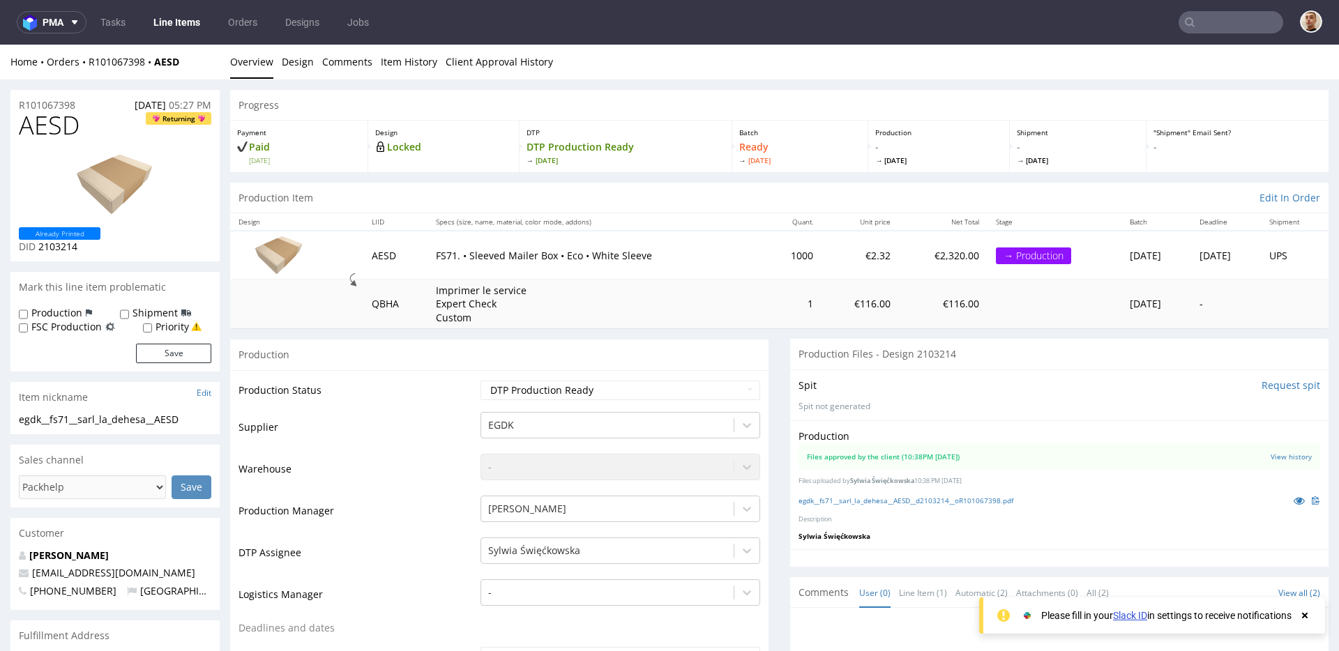
scroll to position [33, 0]
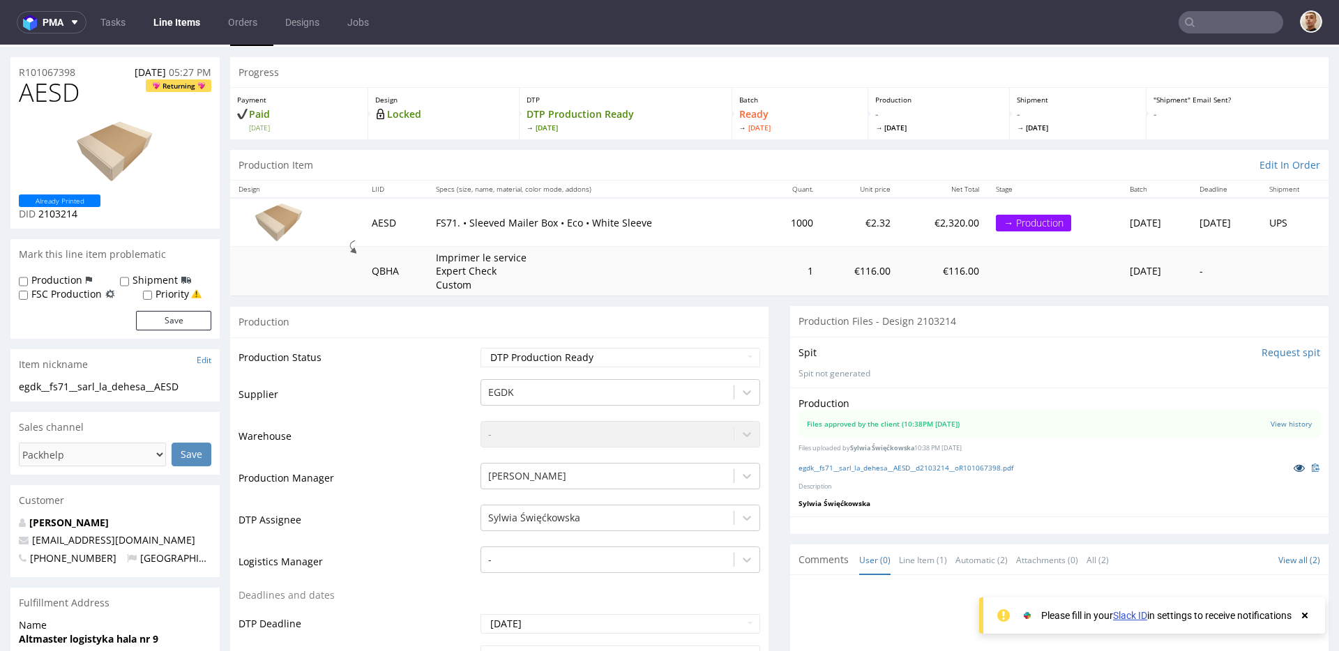
click at [1294, 467] on icon at bounding box center [1299, 468] width 11 height 10
